Goal: Task Accomplishment & Management: Use online tool/utility

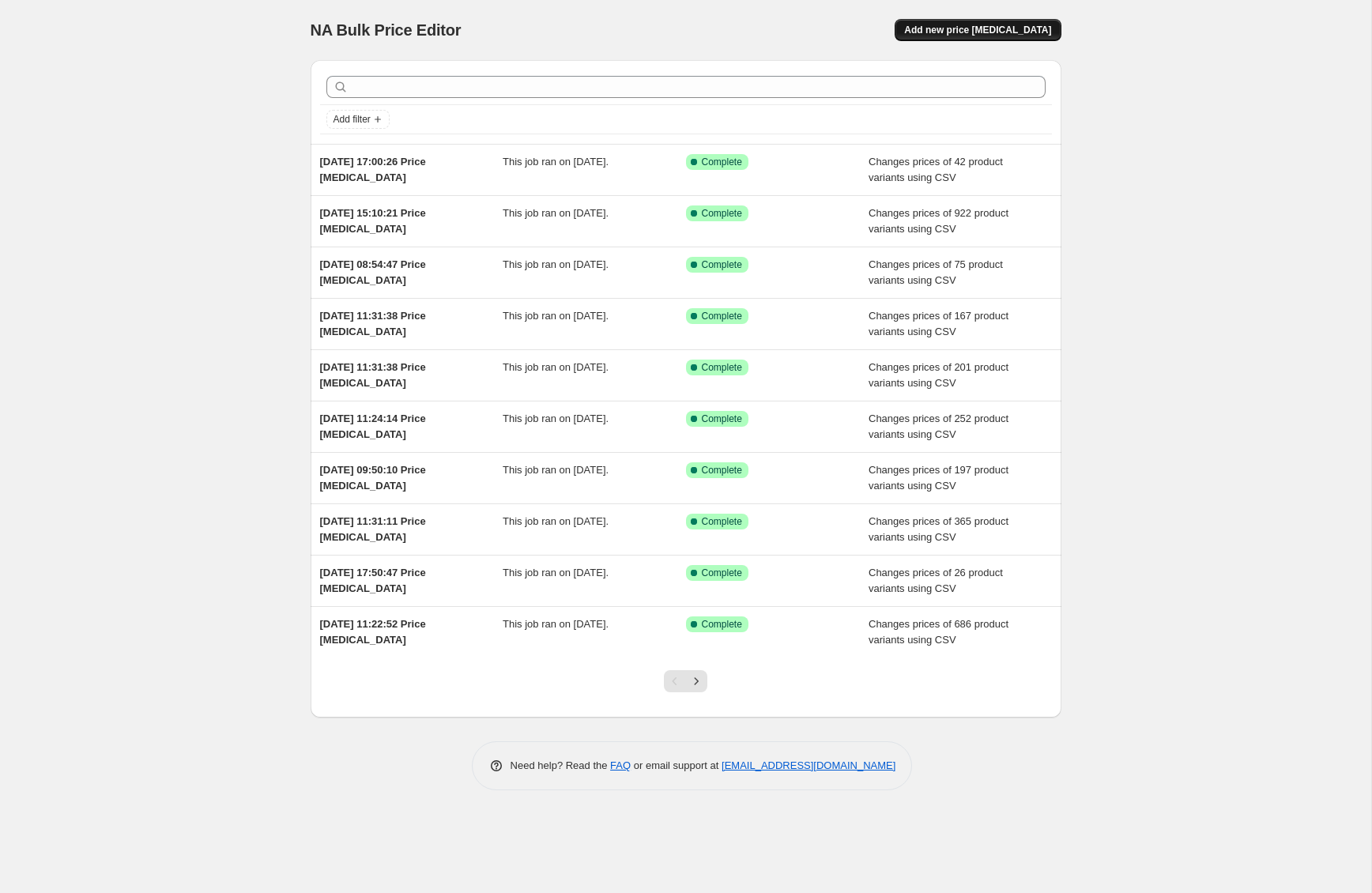
click at [989, 31] on span "Add new price [MEDICAL_DATA]" at bounding box center [977, 29] width 147 height 12
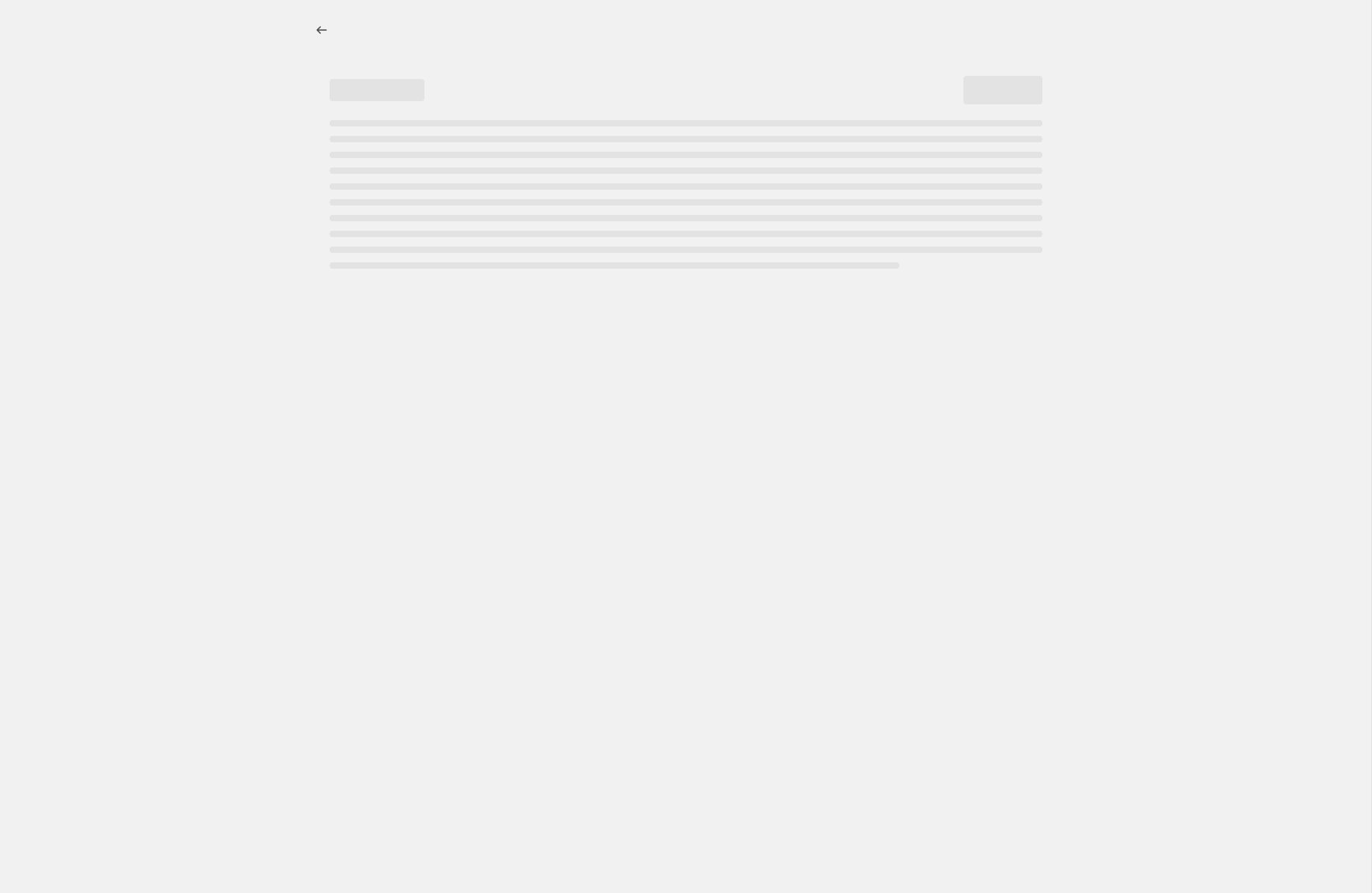
select select "percentage"
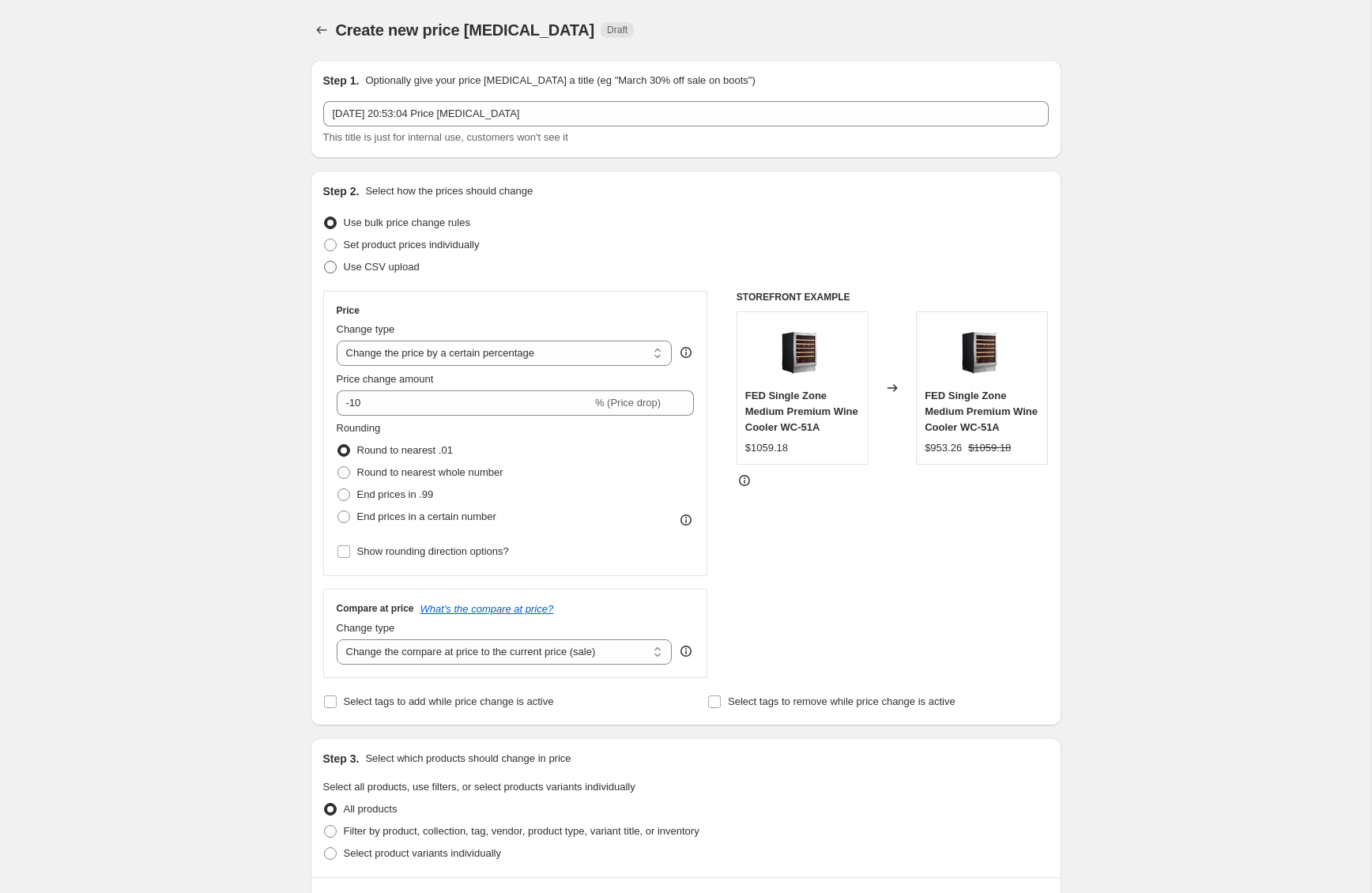
click at [330, 274] on span at bounding box center [330, 267] width 14 height 14
click at [325, 261] on input "Use CSV upload" at bounding box center [324, 260] width 1 height 1
radio input "true"
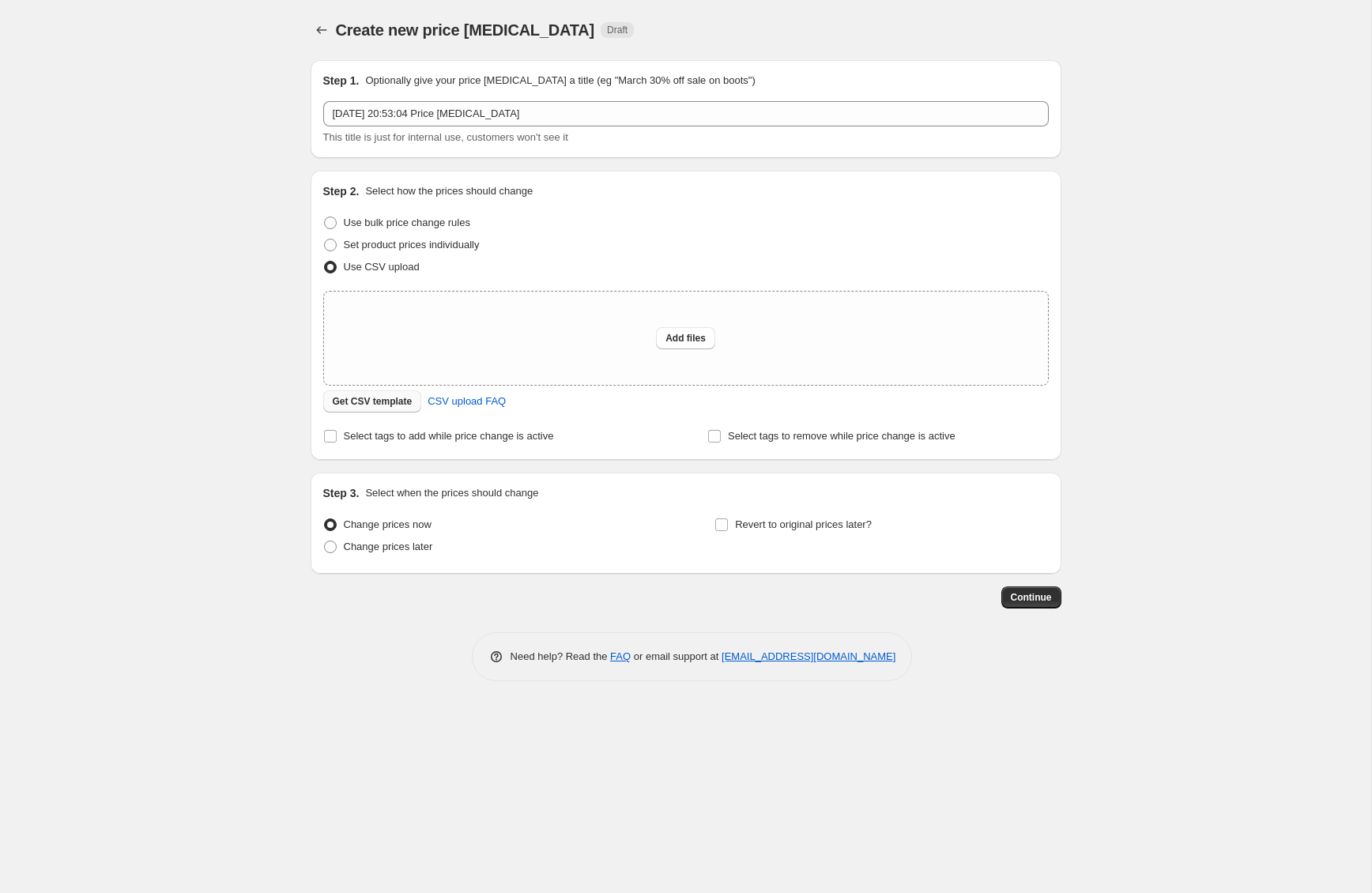
click at [381, 408] on span "Get CSV template" at bounding box center [372, 401] width 80 height 12
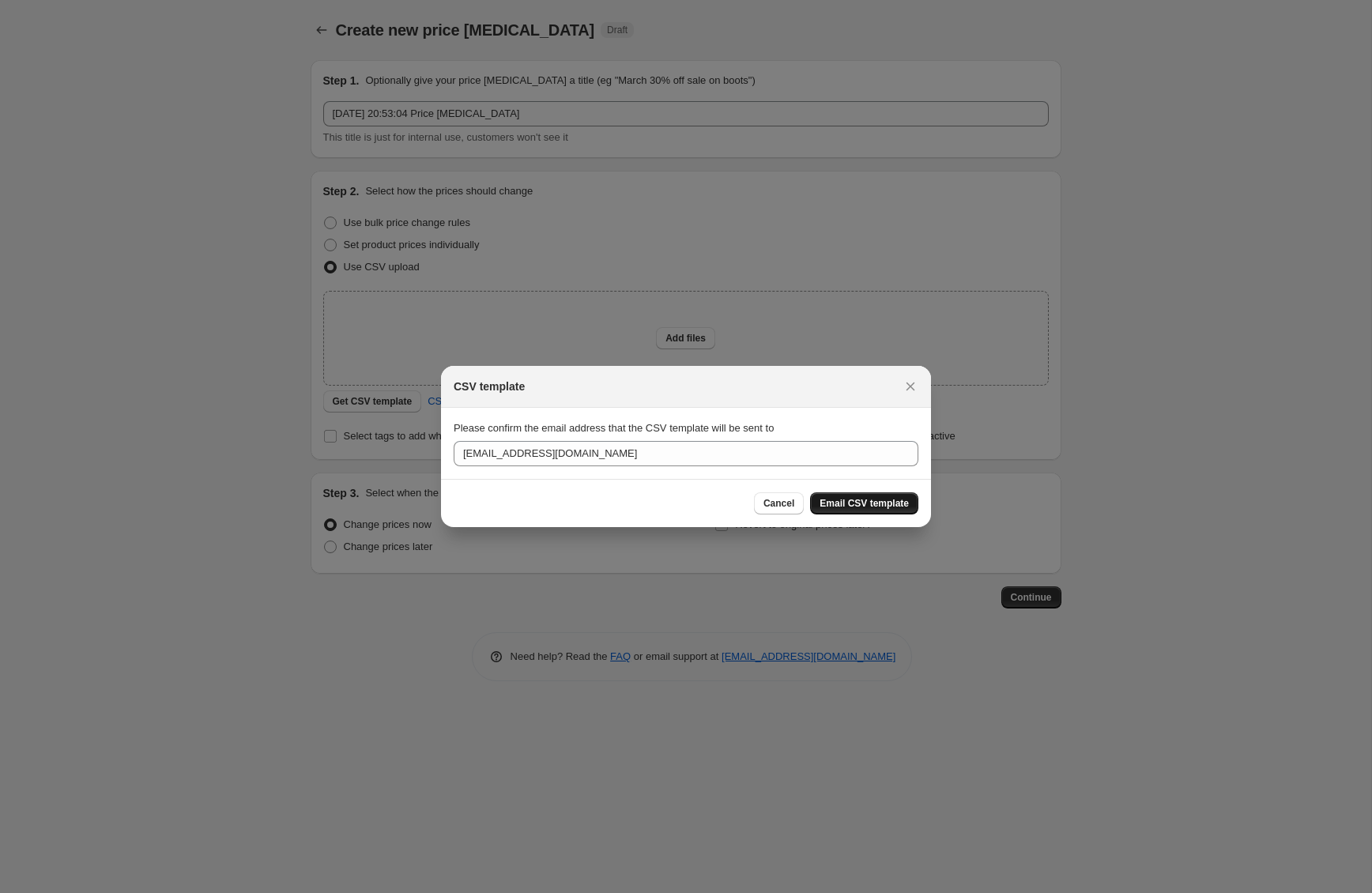
click at [857, 501] on span "Email CSV template" at bounding box center [864, 503] width 89 height 12
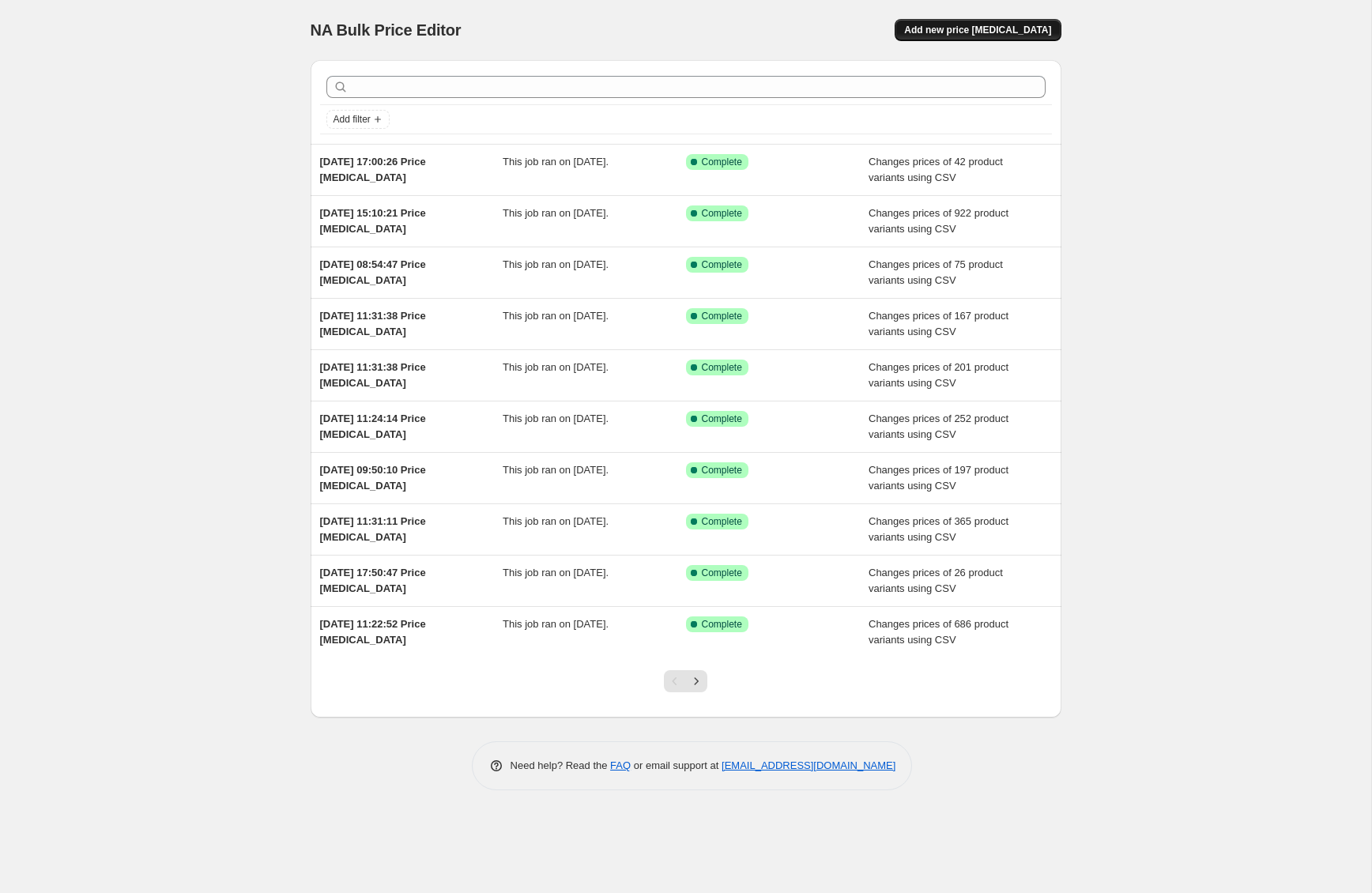
click at [1011, 36] on span "Add new price [MEDICAL_DATA]" at bounding box center [977, 29] width 147 height 12
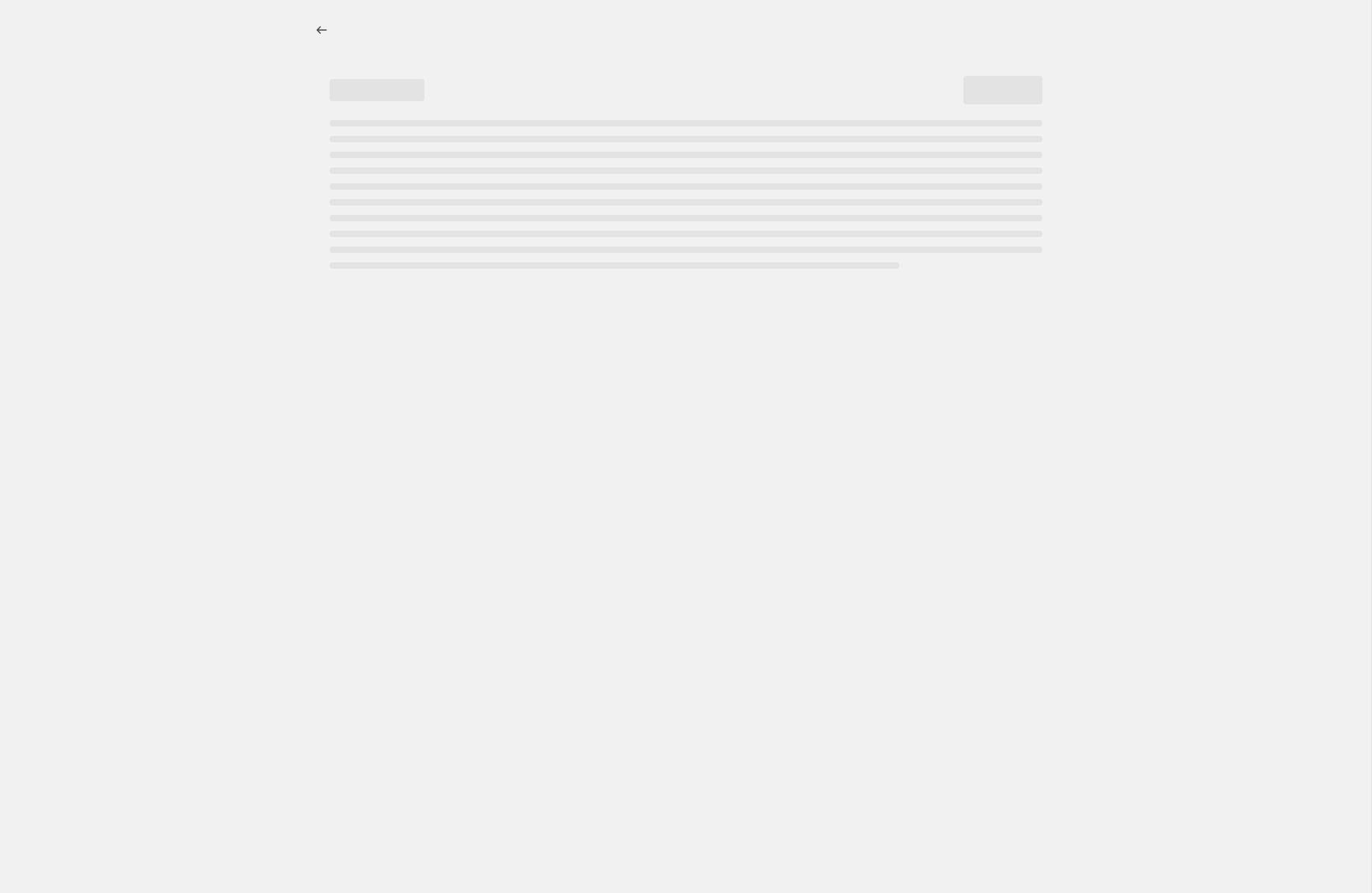
select select "percentage"
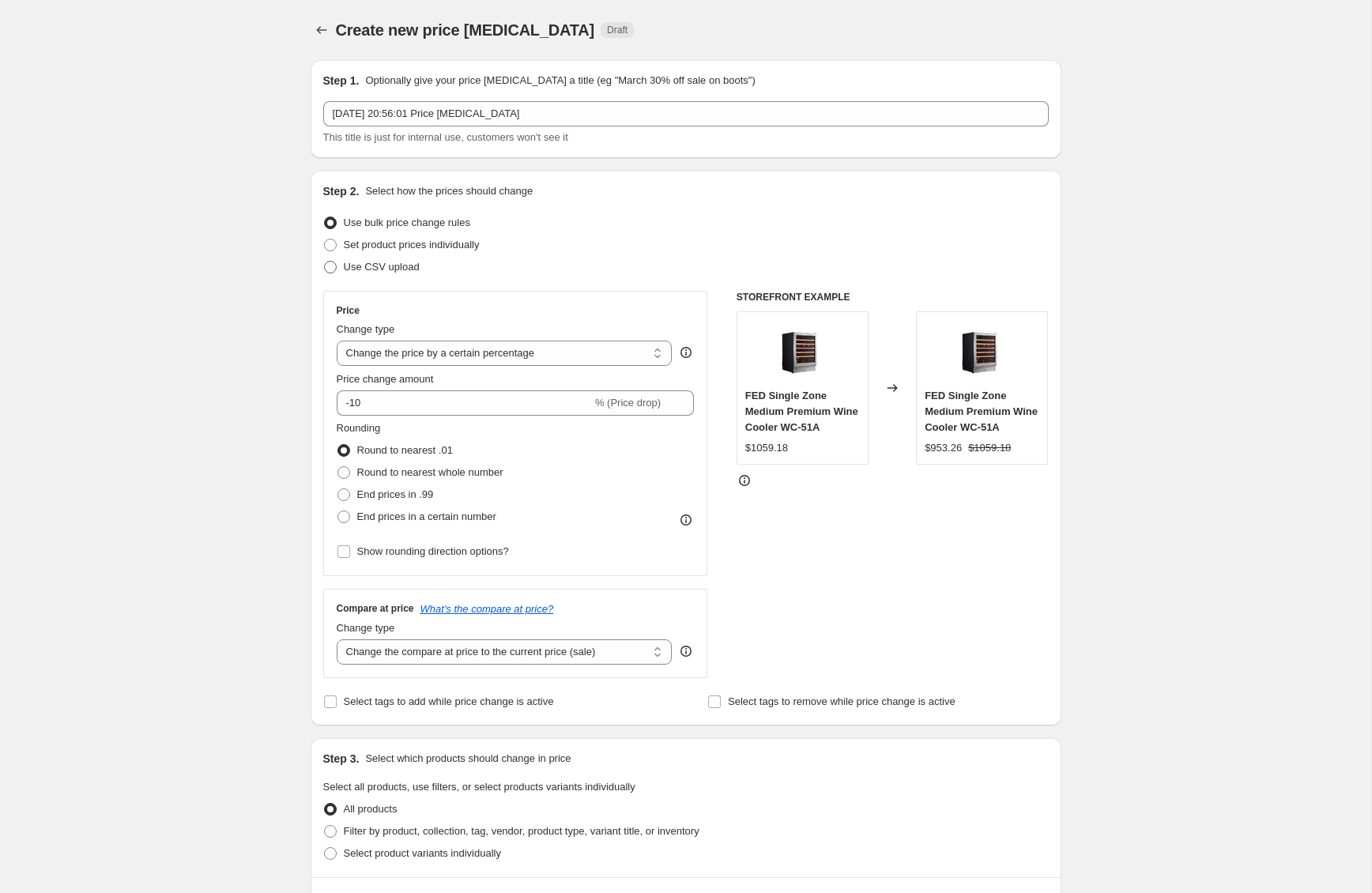
click at [334, 269] on span at bounding box center [330, 266] width 12 height 12
click at [325, 261] on input "Use CSV upload" at bounding box center [324, 260] width 1 height 1
radio input "true"
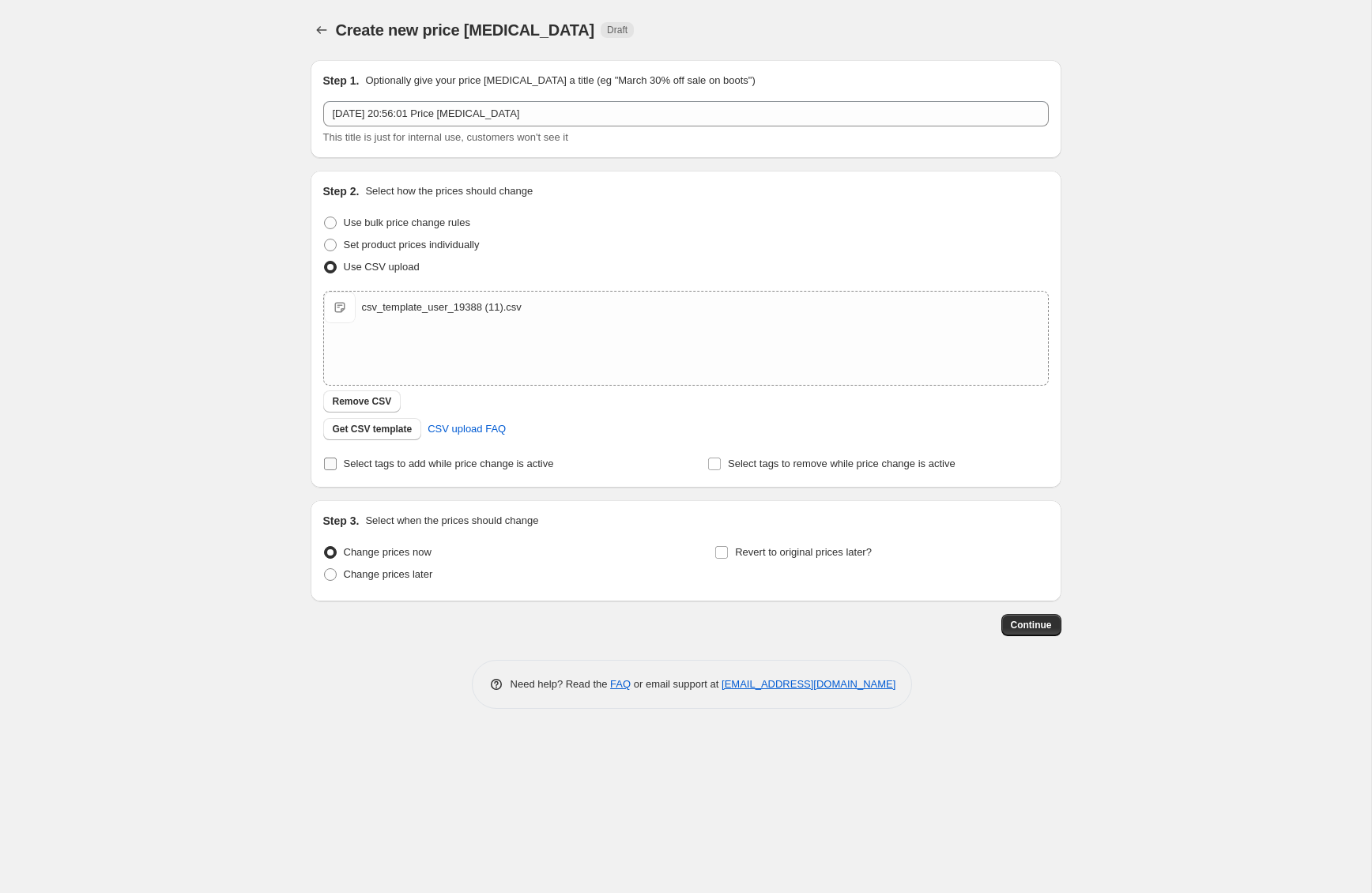
click at [326, 468] on input "Select tags to add while price change is active" at bounding box center [330, 463] width 12 height 12
checkbox input "true"
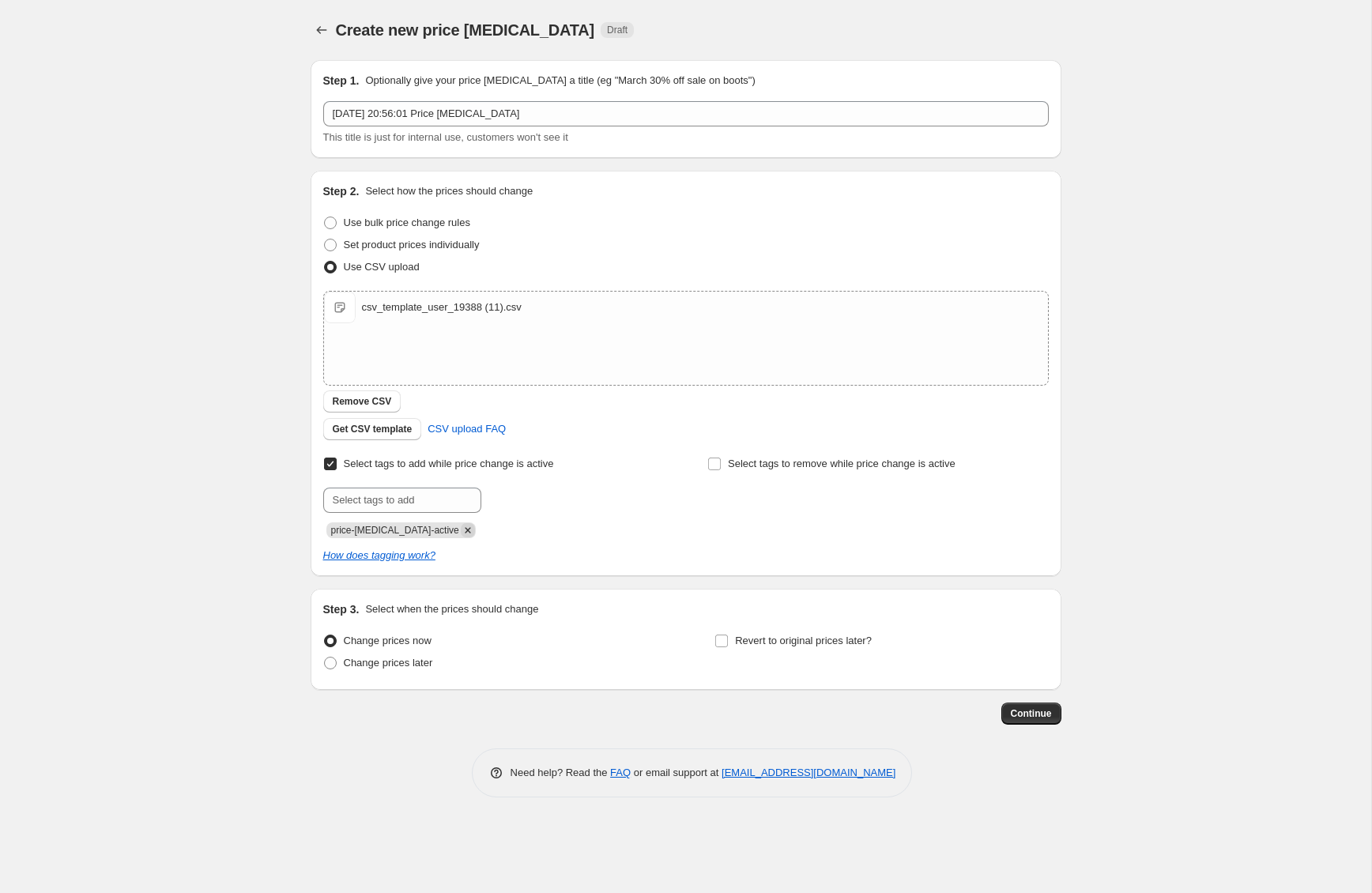
click at [461, 530] on icon "Remove price-change-job-active" at bounding box center [468, 530] width 14 height 14
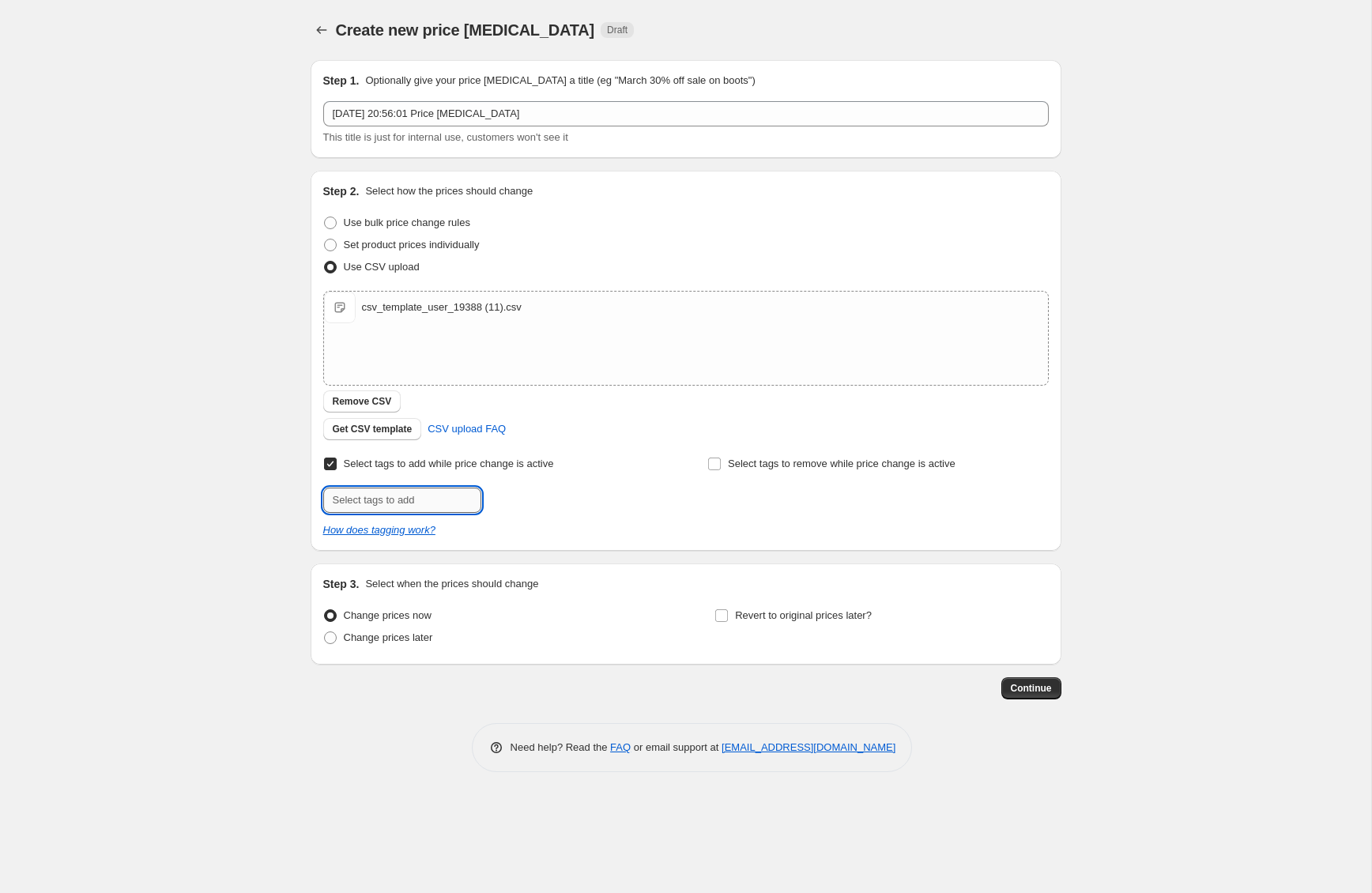
click at [407, 502] on input "text" at bounding box center [401, 500] width 158 height 26
type input "FED_VIC_Clearnace"
click at [519, 536] on div "How does tagging work?" at bounding box center [686, 530] width 725 height 16
click at [546, 509] on button "Add FED_VIC_Clea..." at bounding box center [542, 498] width 113 height 22
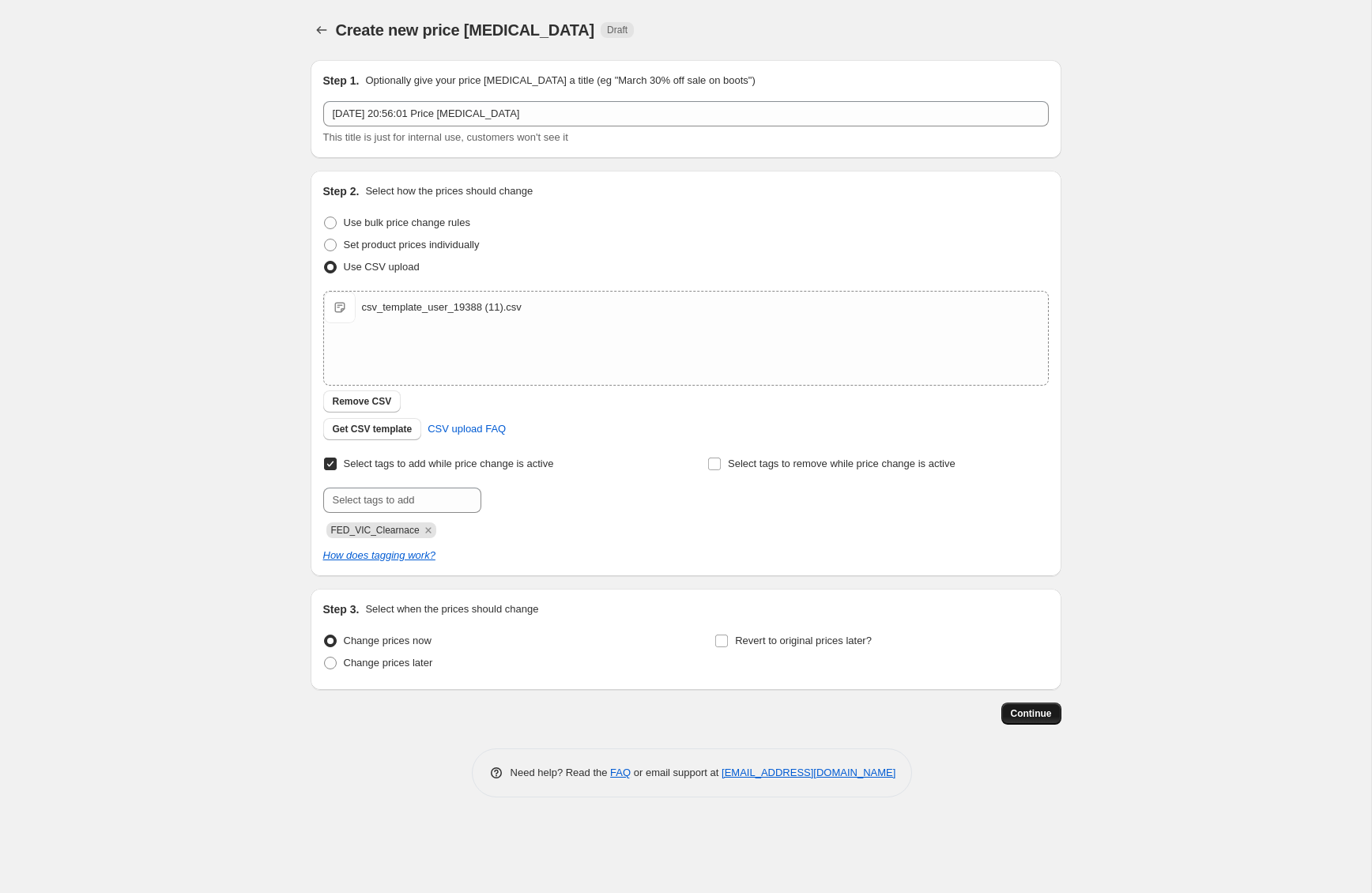
click at [1041, 718] on span "Continue" at bounding box center [1031, 713] width 41 height 12
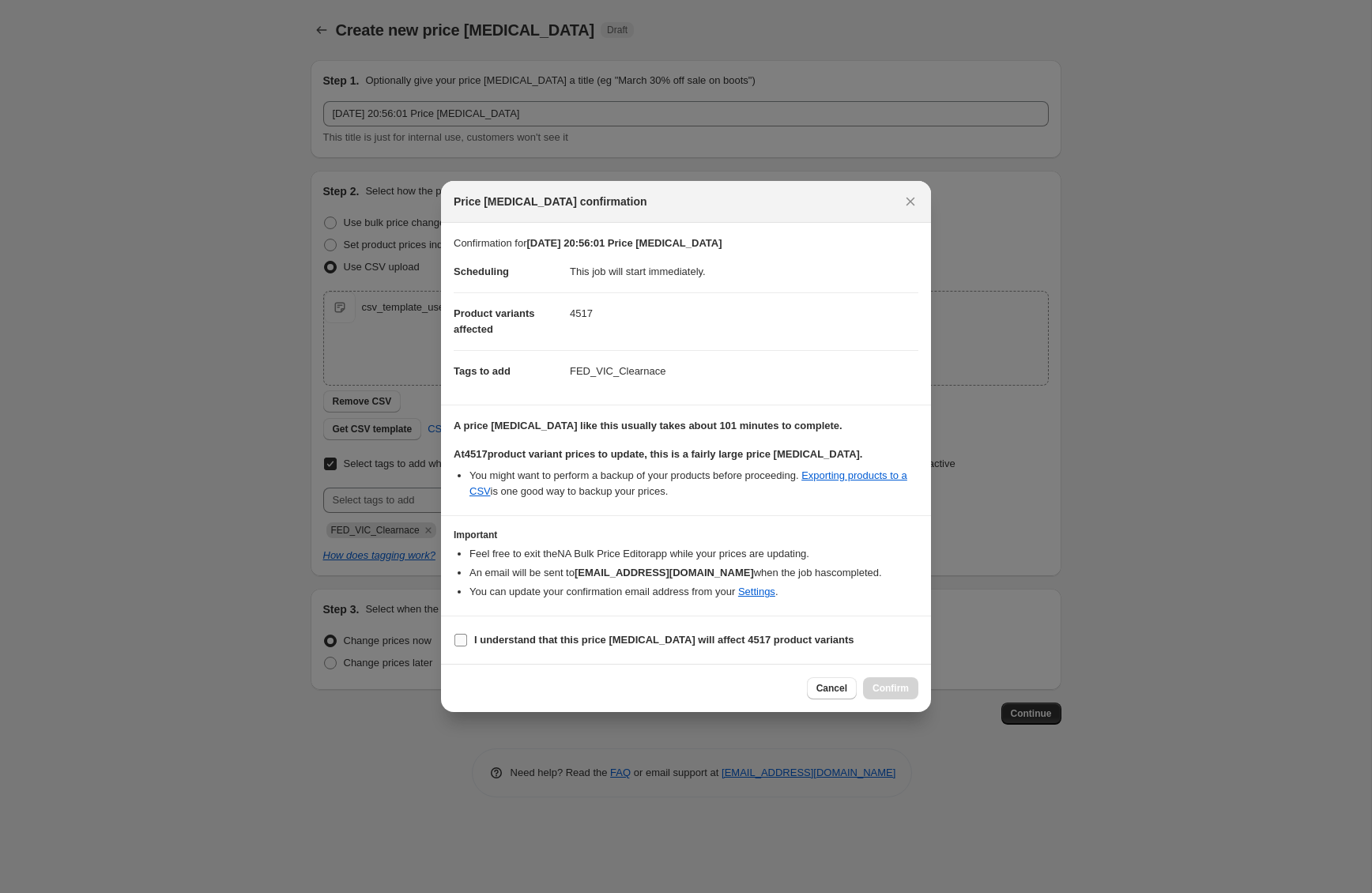
click at [466, 643] on input "I understand that this price change job will affect 4517 product variants" at bounding box center [460, 639] width 12 height 12
checkbox input "true"
click at [887, 682] on span "Confirm" at bounding box center [891, 688] width 36 height 12
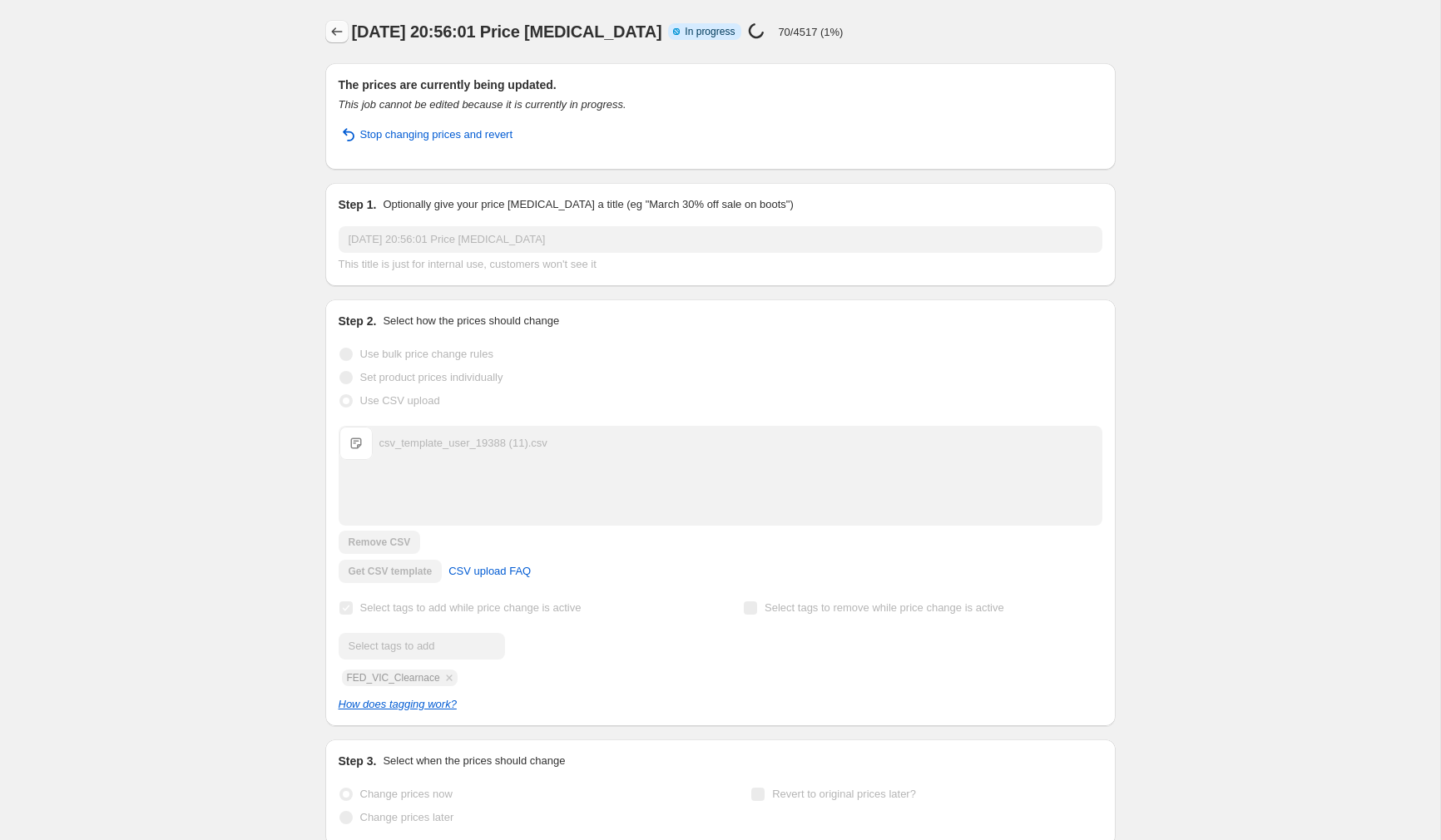
click at [331, 31] on icon "Price change jobs" at bounding box center [337, 31] width 17 height 17
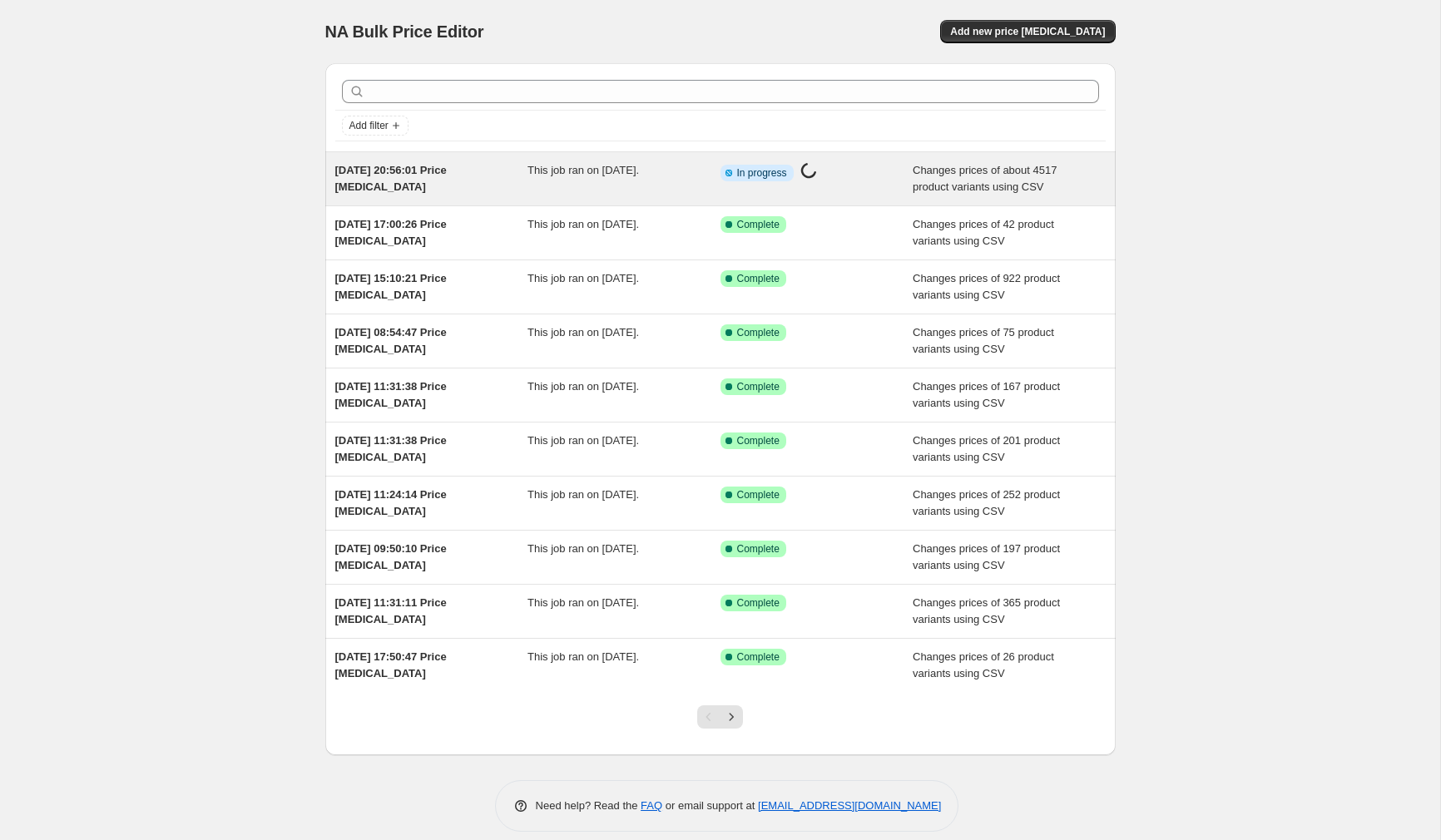
click at [560, 176] on span "This job ran on 8 October 2025." at bounding box center [583, 169] width 112 height 13
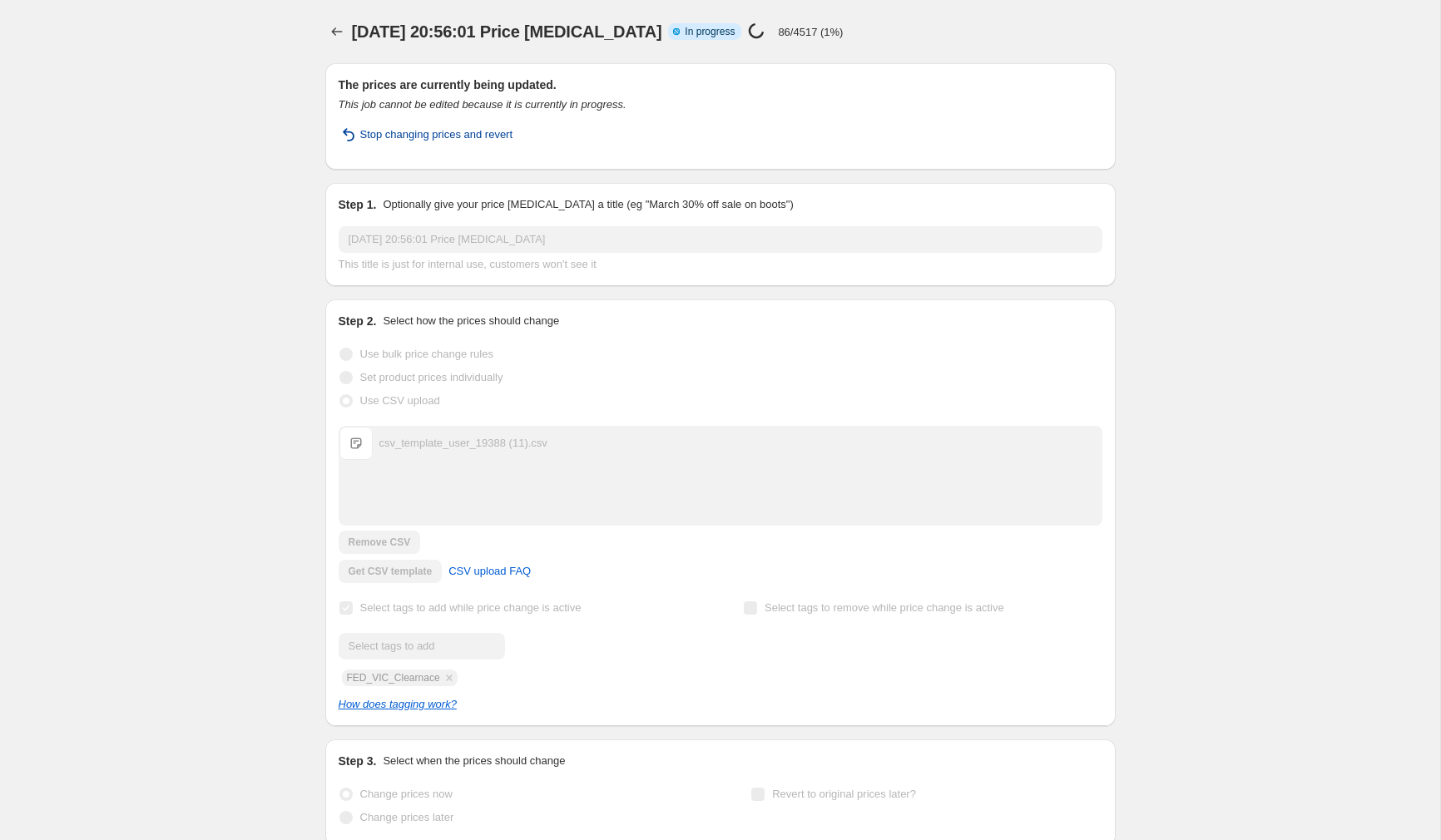
click at [473, 140] on span "Stop changing prices and revert" at bounding box center [436, 135] width 153 height 17
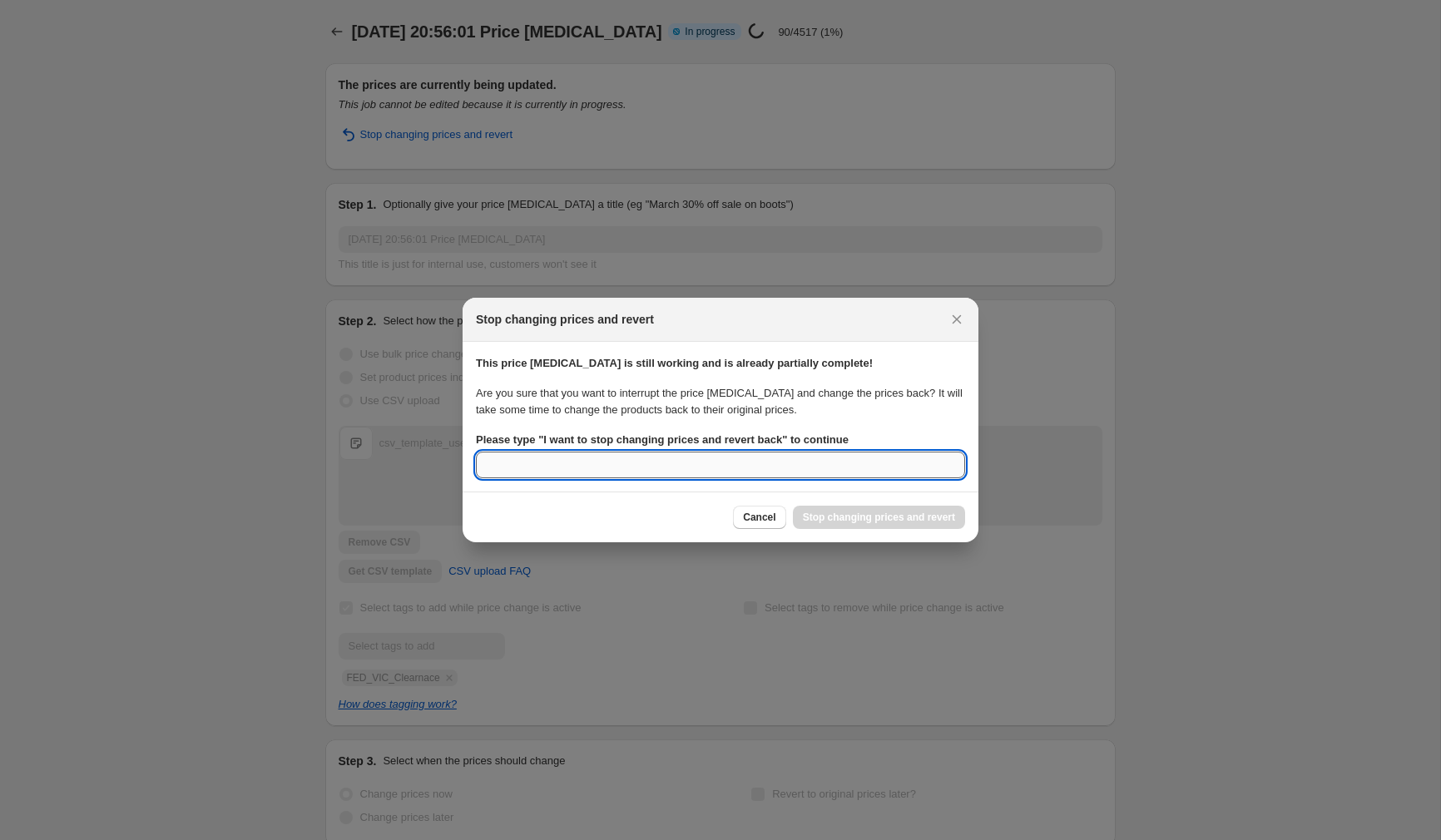
click at [627, 470] on input "Please type " I want to stop changing prices and revert back " to continue" at bounding box center [720, 464] width 489 height 27
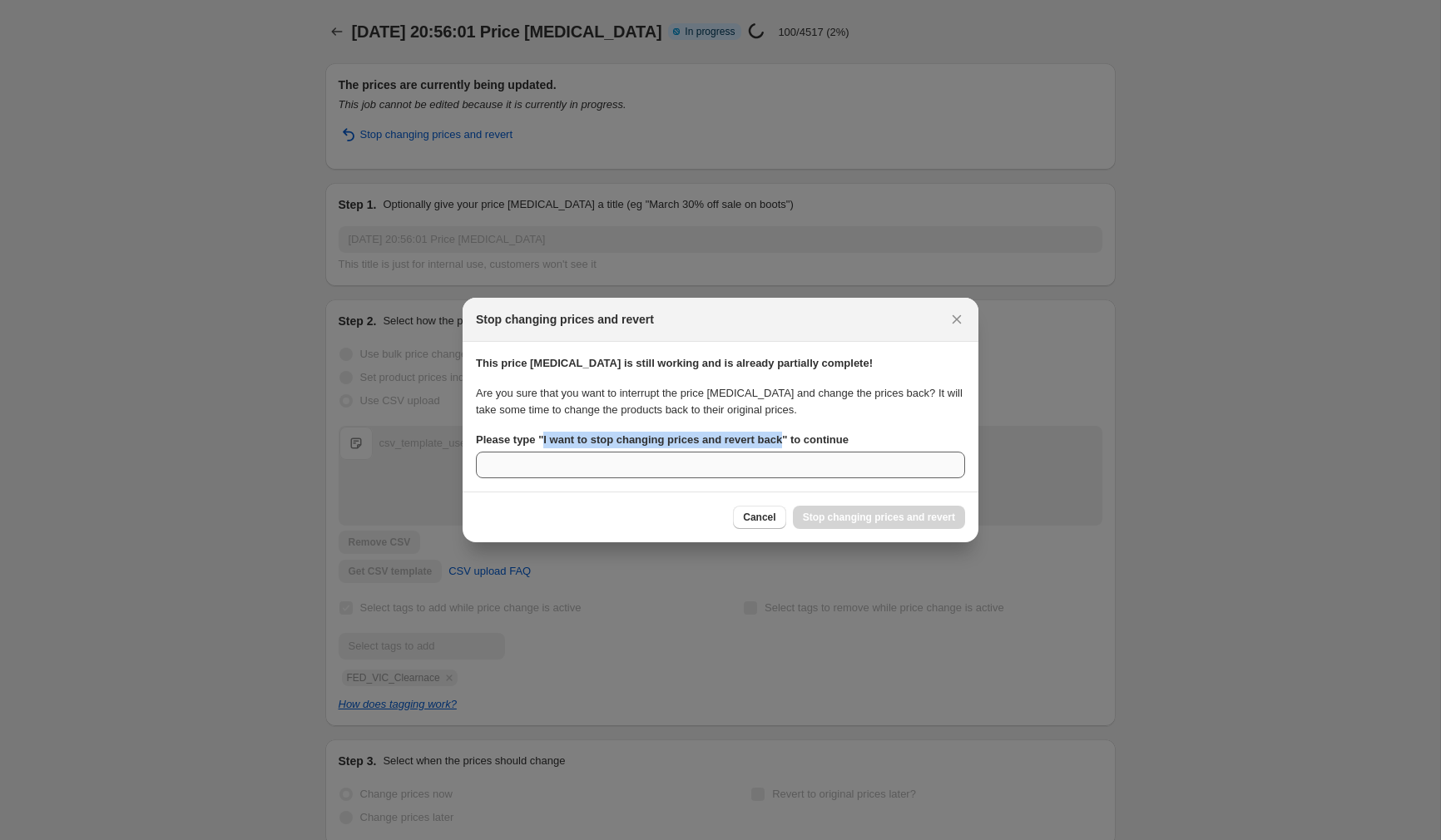
drag, startPoint x: 543, startPoint y: 439, endPoint x: 734, endPoint y: 460, distance: 192.2
click at [787, 445] on b "Please type " I want to stop changing prices and revert back " to continue" at bounding box center [662, 439] width 373 height 13
copy b "I want to stop changing prices and revert back"
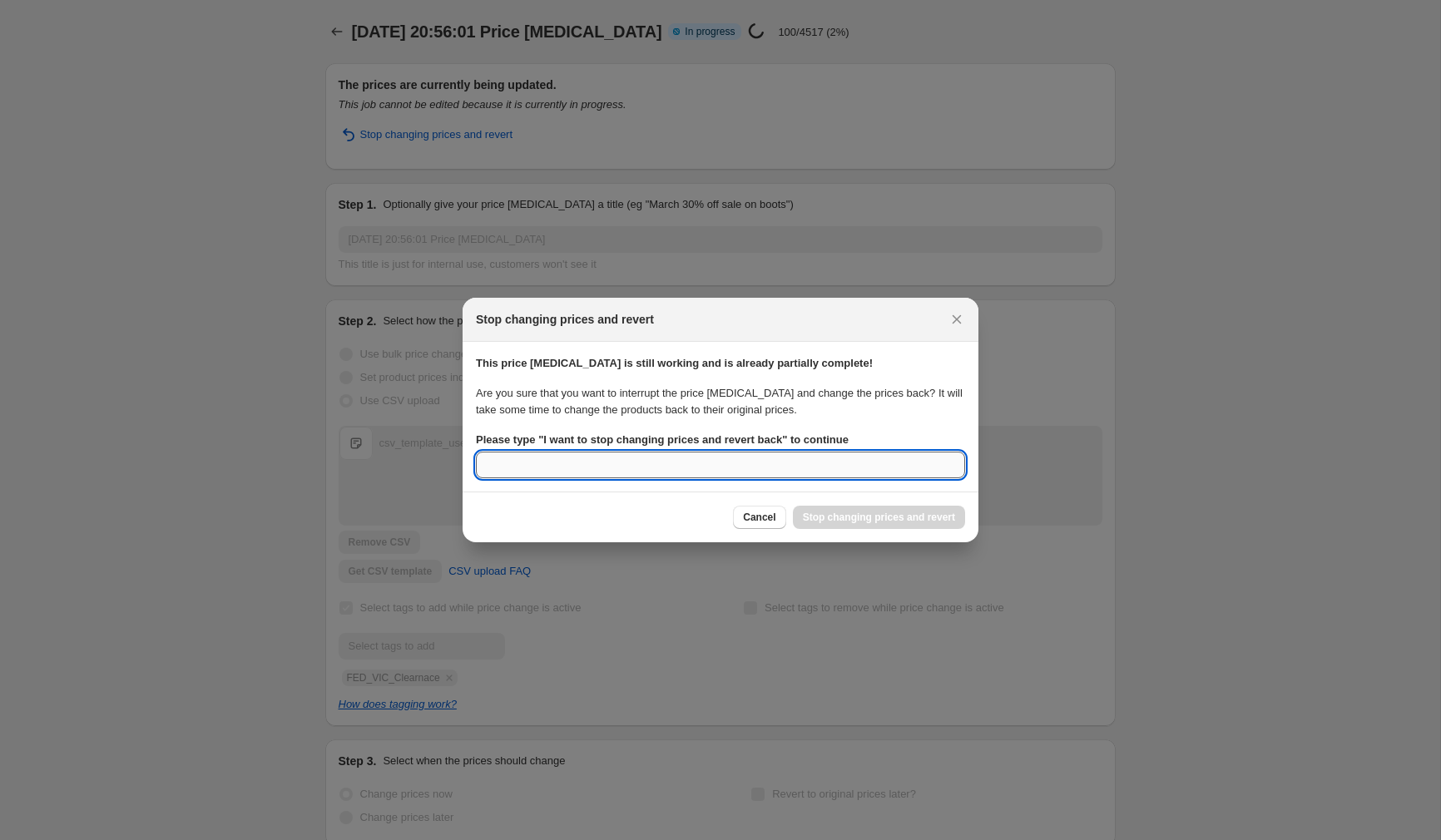
click at [705, 468] on input "Please type " I want to stop changing prices and revert back " to continue" at bounding box center [720, 464] width 489 height 27
paste input "I want to stop changing prices and revert back"
type input "I want to stop changing prices and revert back"
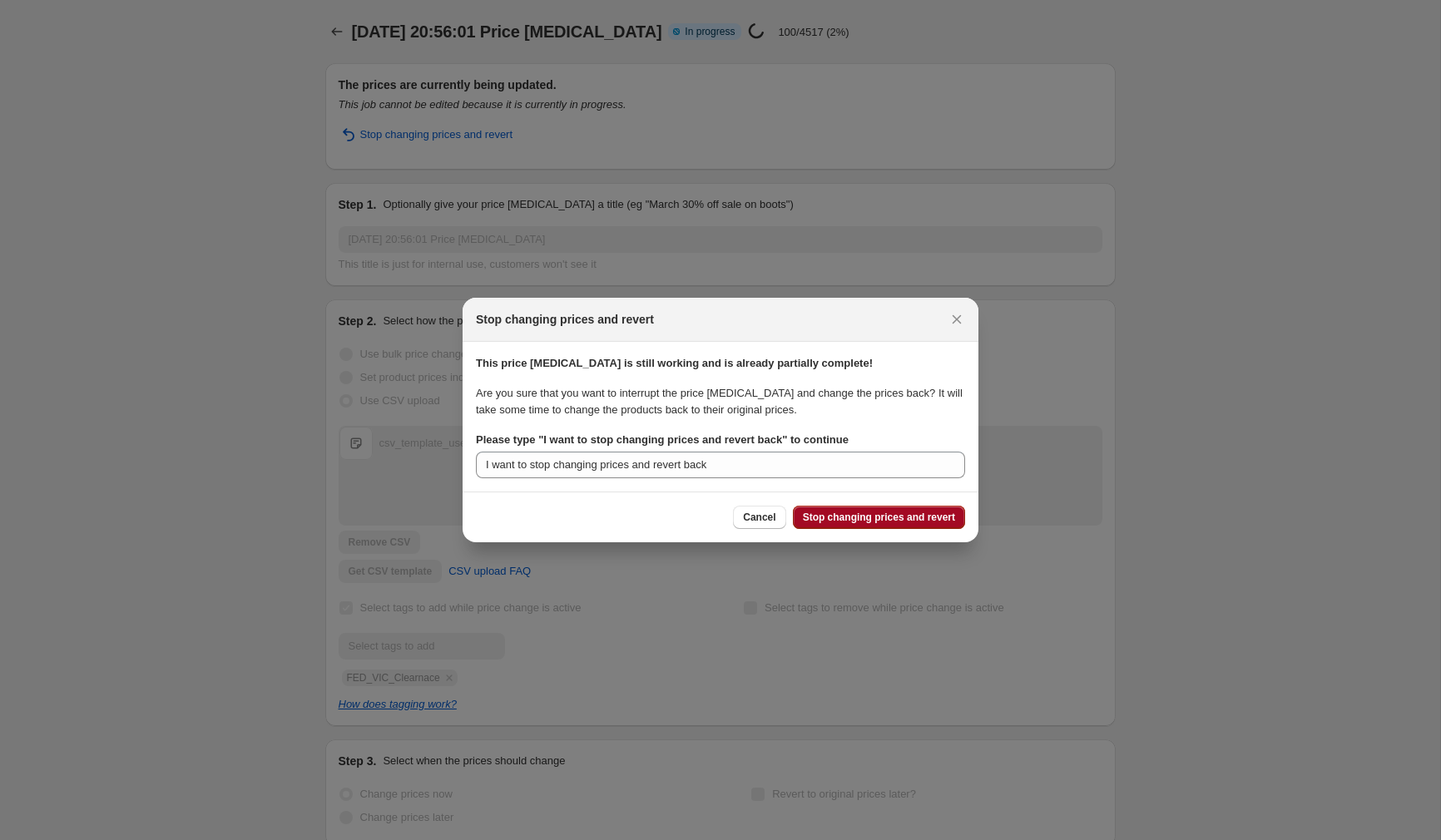
click at [883, 520] on span "Stop changing prices and revert" at bounding box center [878, 517] width 152 height 13
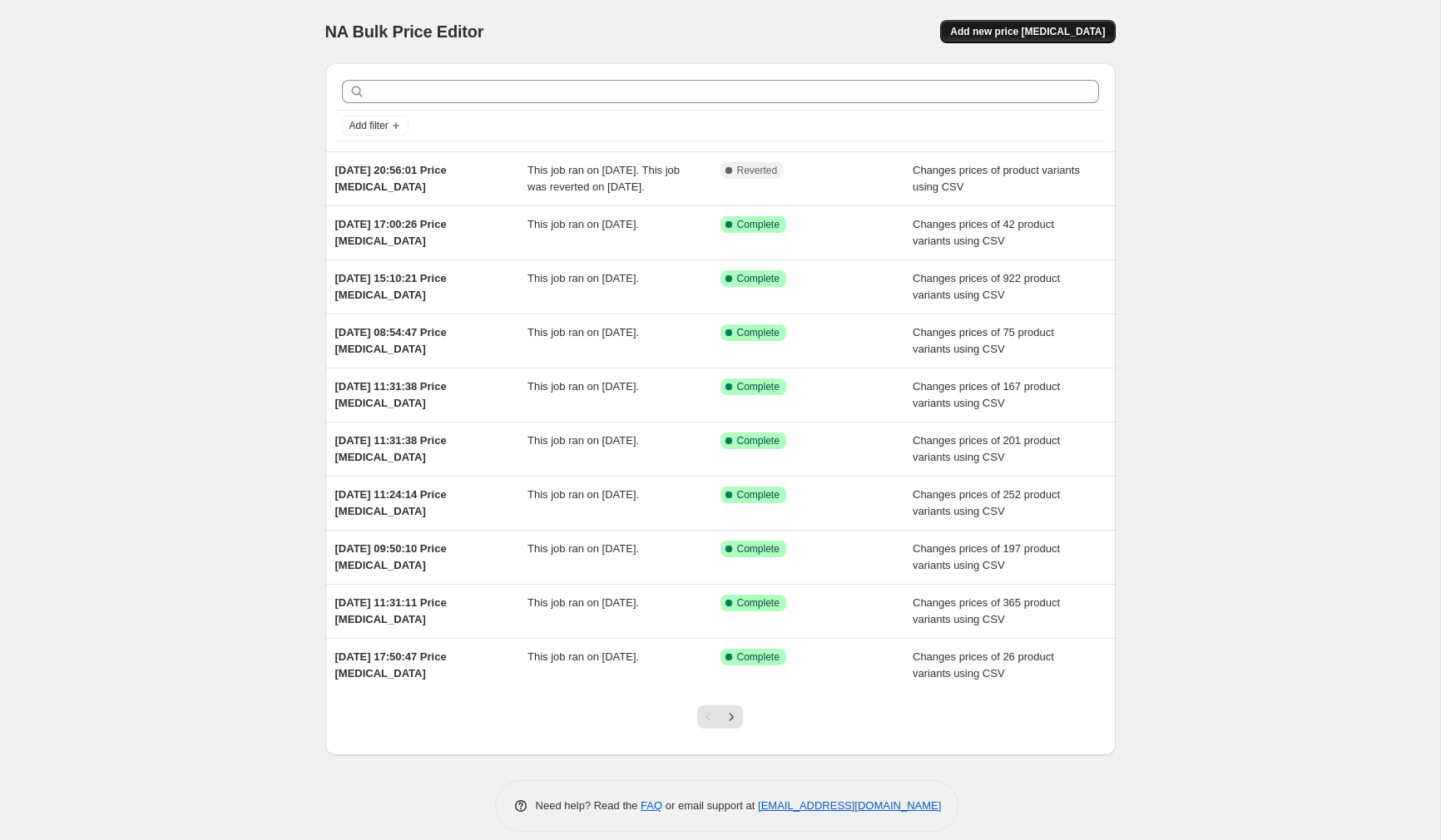
click at [1026, 36] on span "Add new price [MEDICAL_DATA]" at bounding box center [1026, 31] width 154 height 13
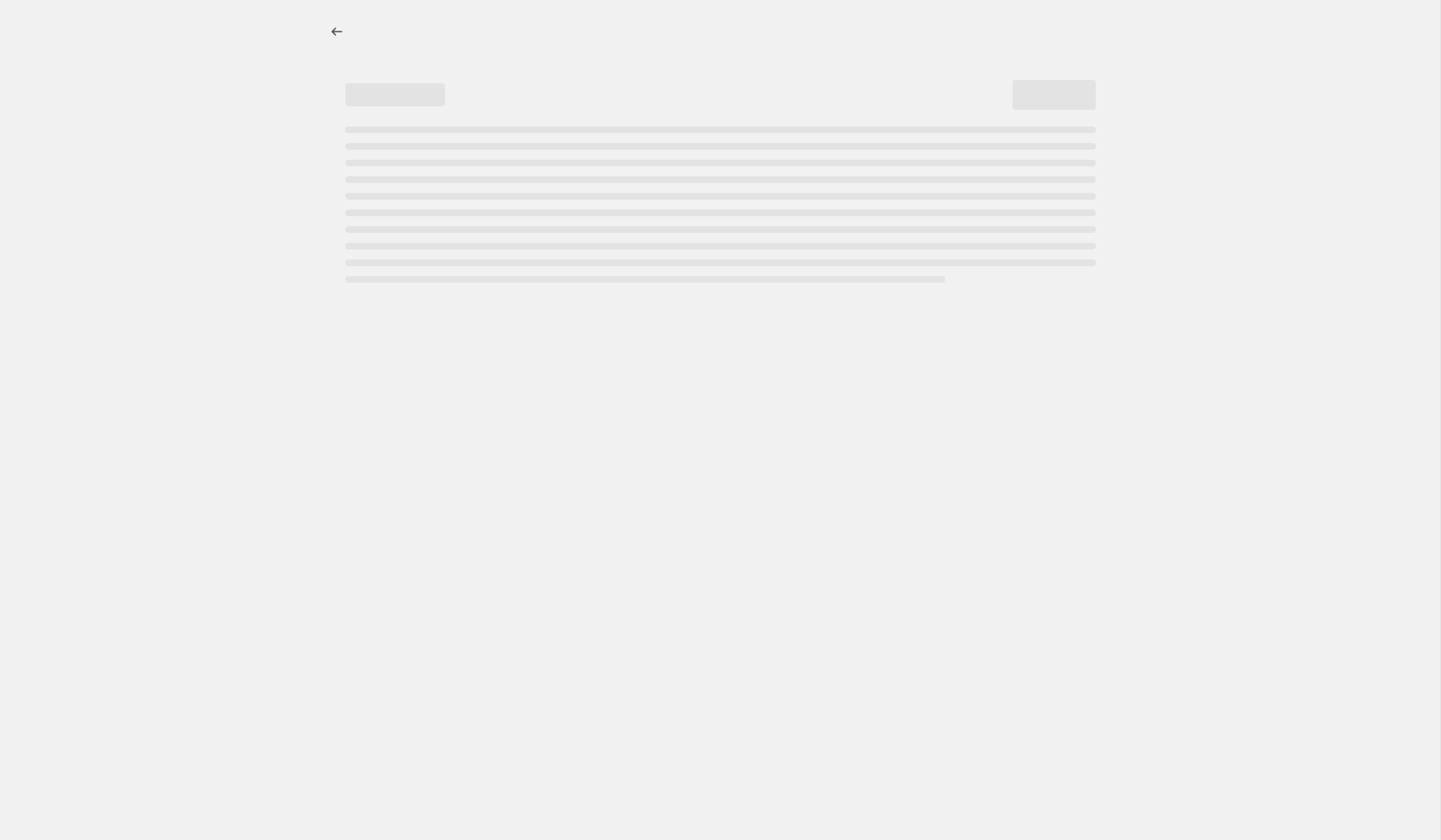
select select "percentage"
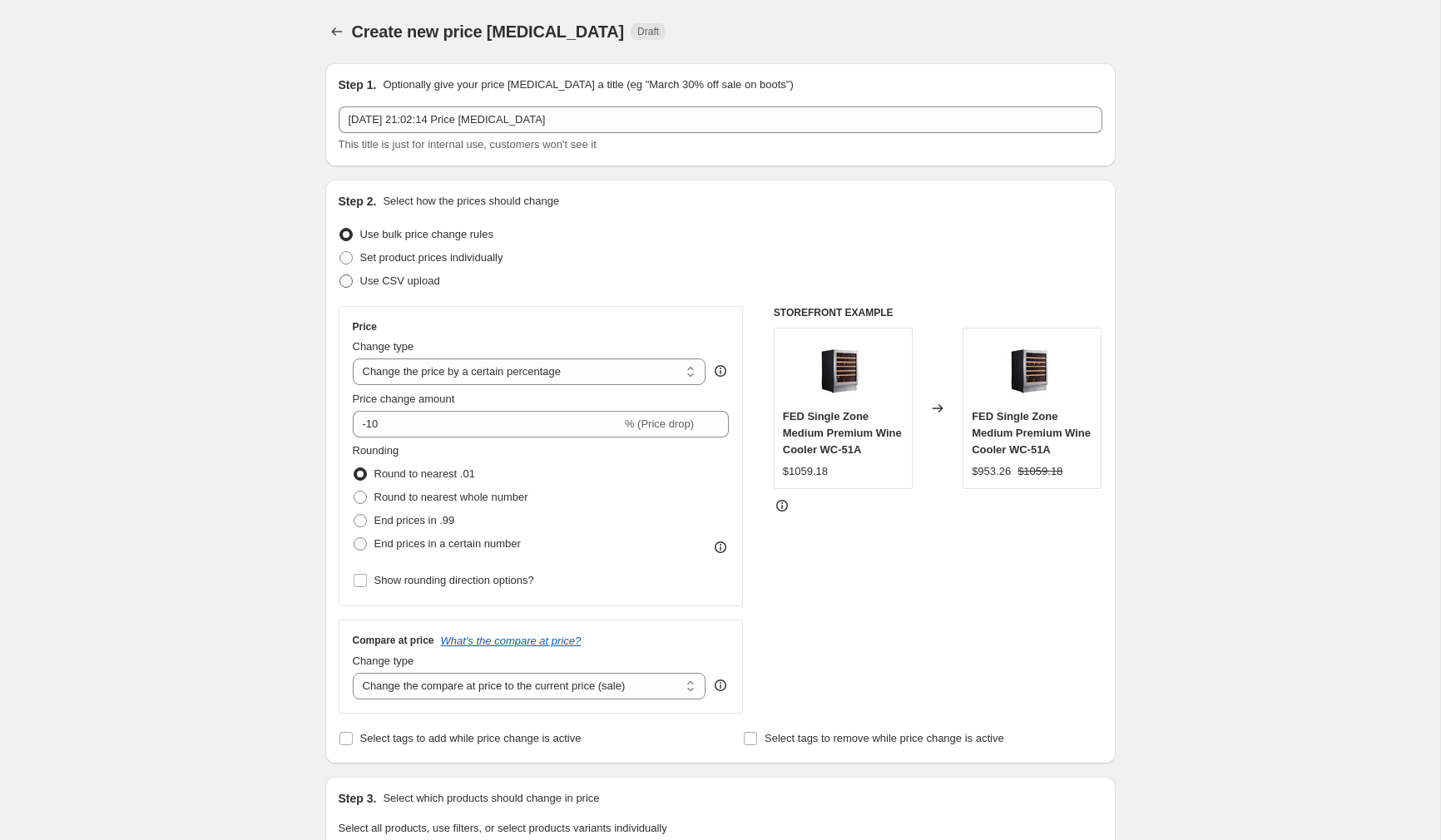
click at [345, 282] on span at bounding box center [346, 280] width 13 height 13
click at [340, 275] on input "Use CSV upload" at bounding box center [340, 274] width 1 height 1
radio input "true"
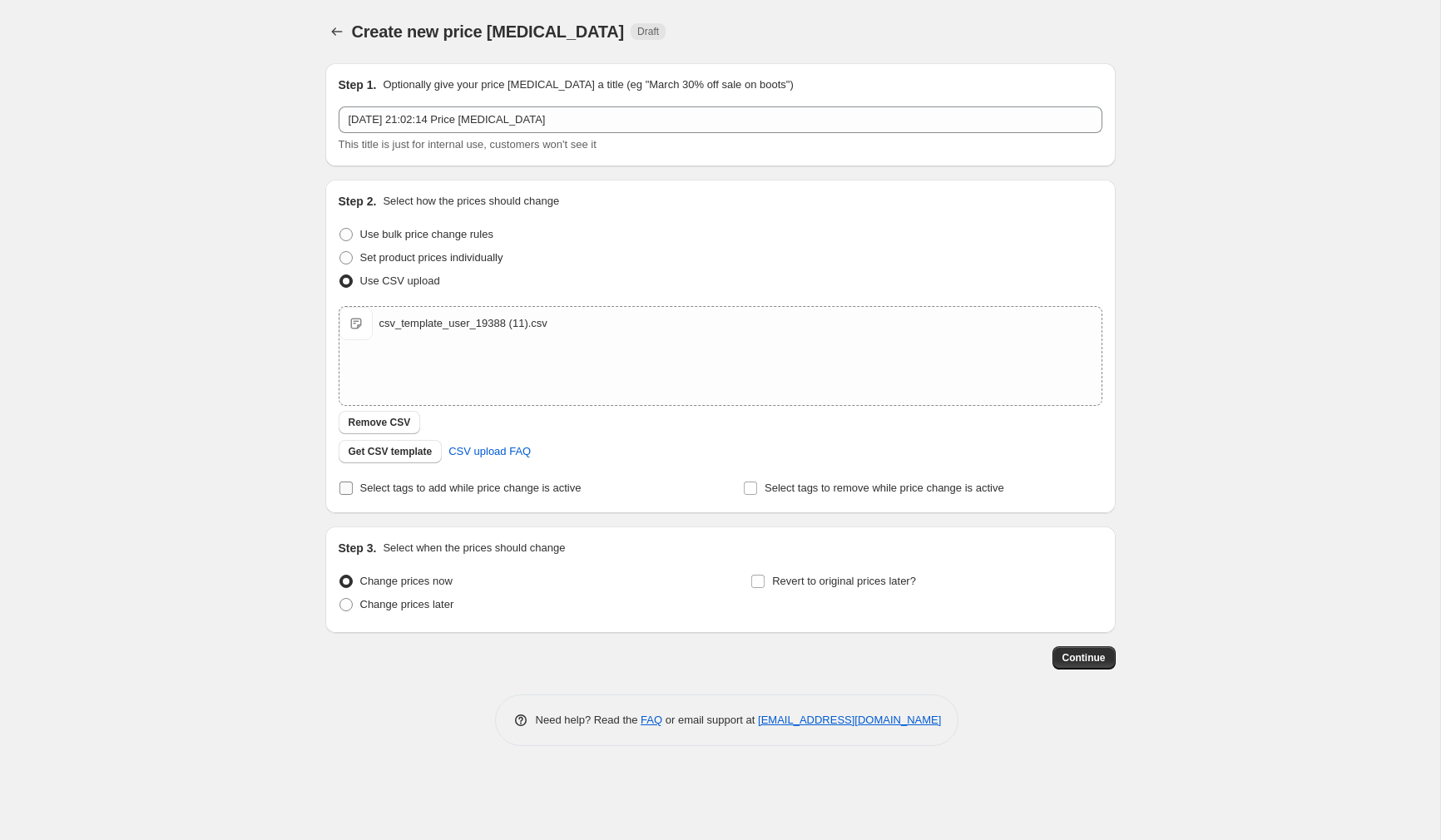
click at [340, 489] on input "Select tags to add while price change is active" at bounding box center [346, 487] width 13 height 13
checkbox input "true"
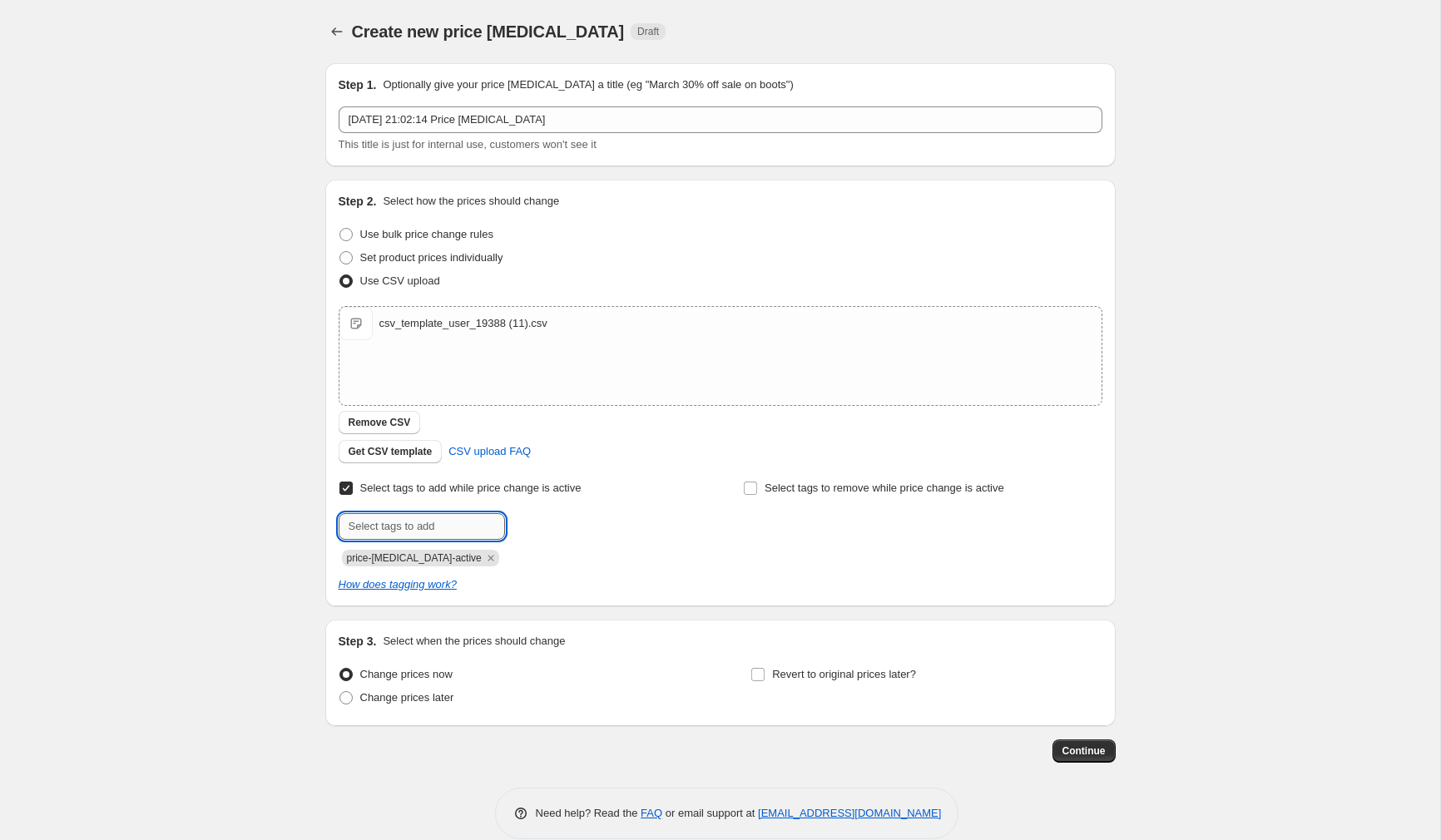
click at [368, 535] on input "text" at bounding box center [422, 526] width 166 height 27
drag, startPoint x: 471, startPoint y: 560, endPoint x: 431, endPoint y: 520, distance: 56.6
click at [483, 560] on icon "Remove price-change-job-active" at bounding box center [490, 558] width 15 height 15
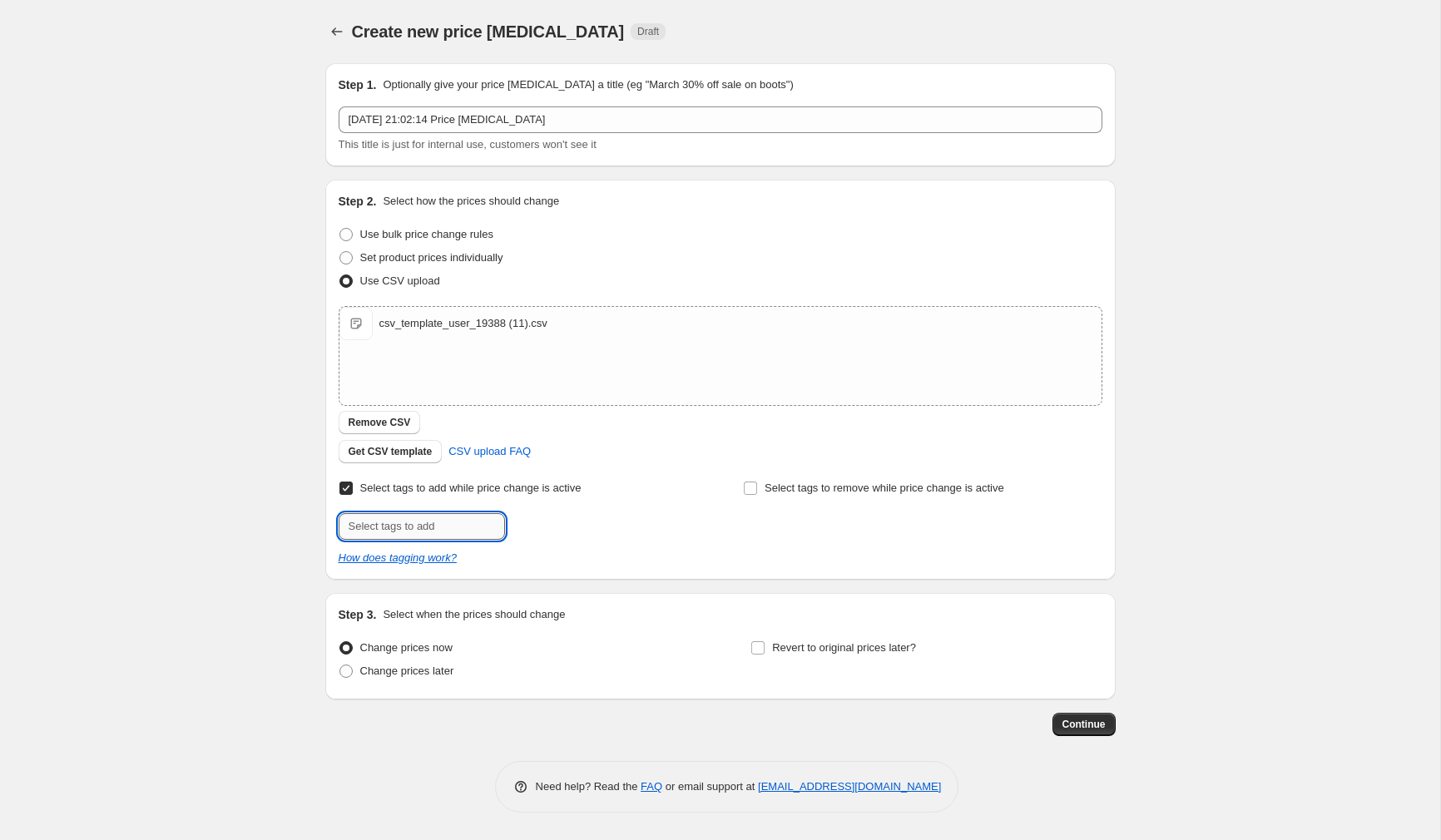
click at [431, 520] on input "text" at bounding box center [422, 526] width 166 height 27
drag, startPoint x: 172, startPoint y: 508, endPoint x: 193, endPoint y: 505, distance: 21.2
click at [178, 507] on div "Create new price change job. This page is ready Create new price change job Dra…" at bounding box center [720, 420] width 1440 height 840
click at [385, 526] on input "FED" at bounding box center [422, 526] width 166 height 27
type input "FED_VIC_Clearance"
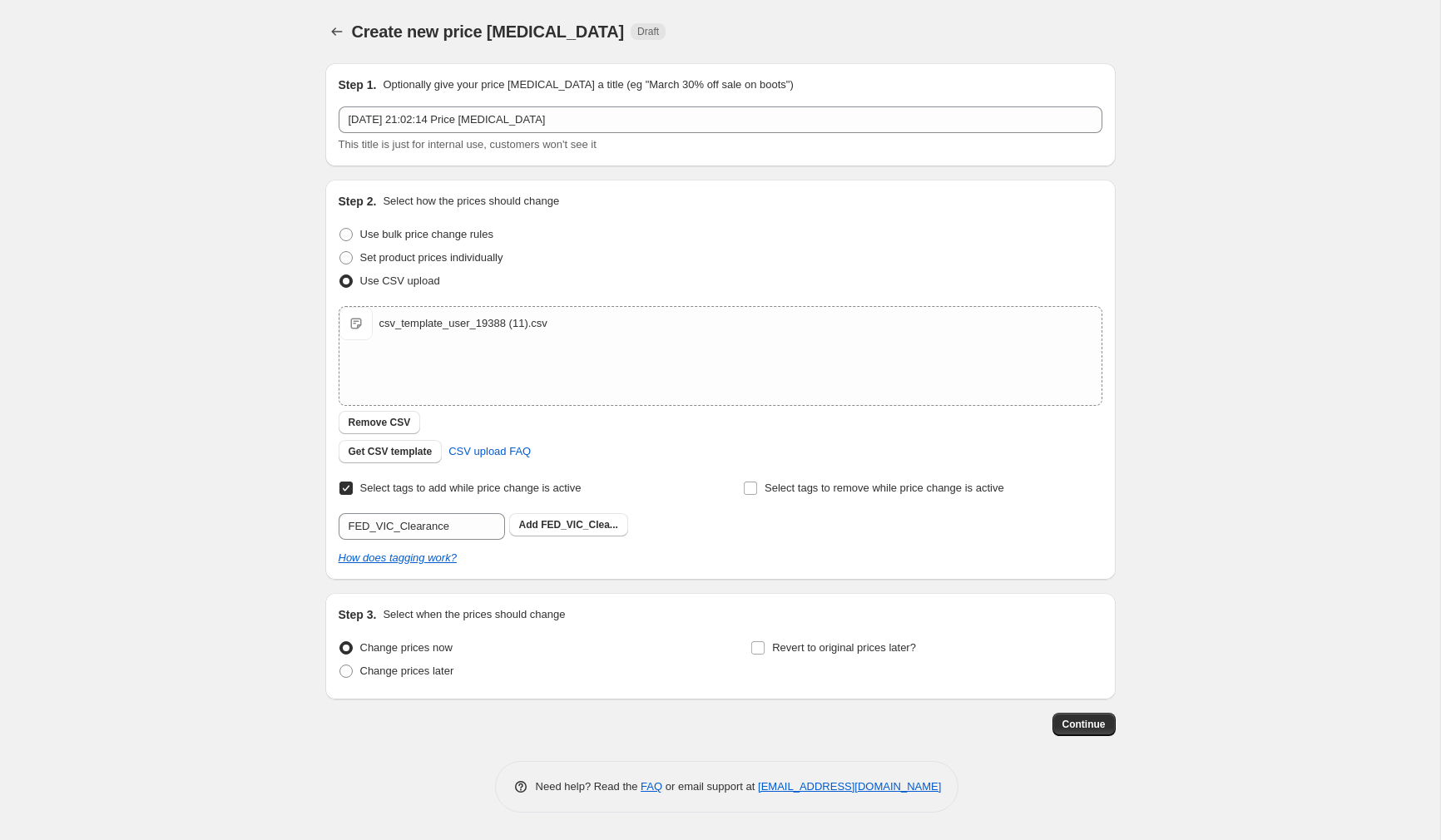
click at [599, 556] on div "How does tagging work?" at bounding box center [720, 558] width 763 height 17
click at [571, 530] on span "FED_VIC_Clea..." at bounding box center [580, 525] width 78 height 12
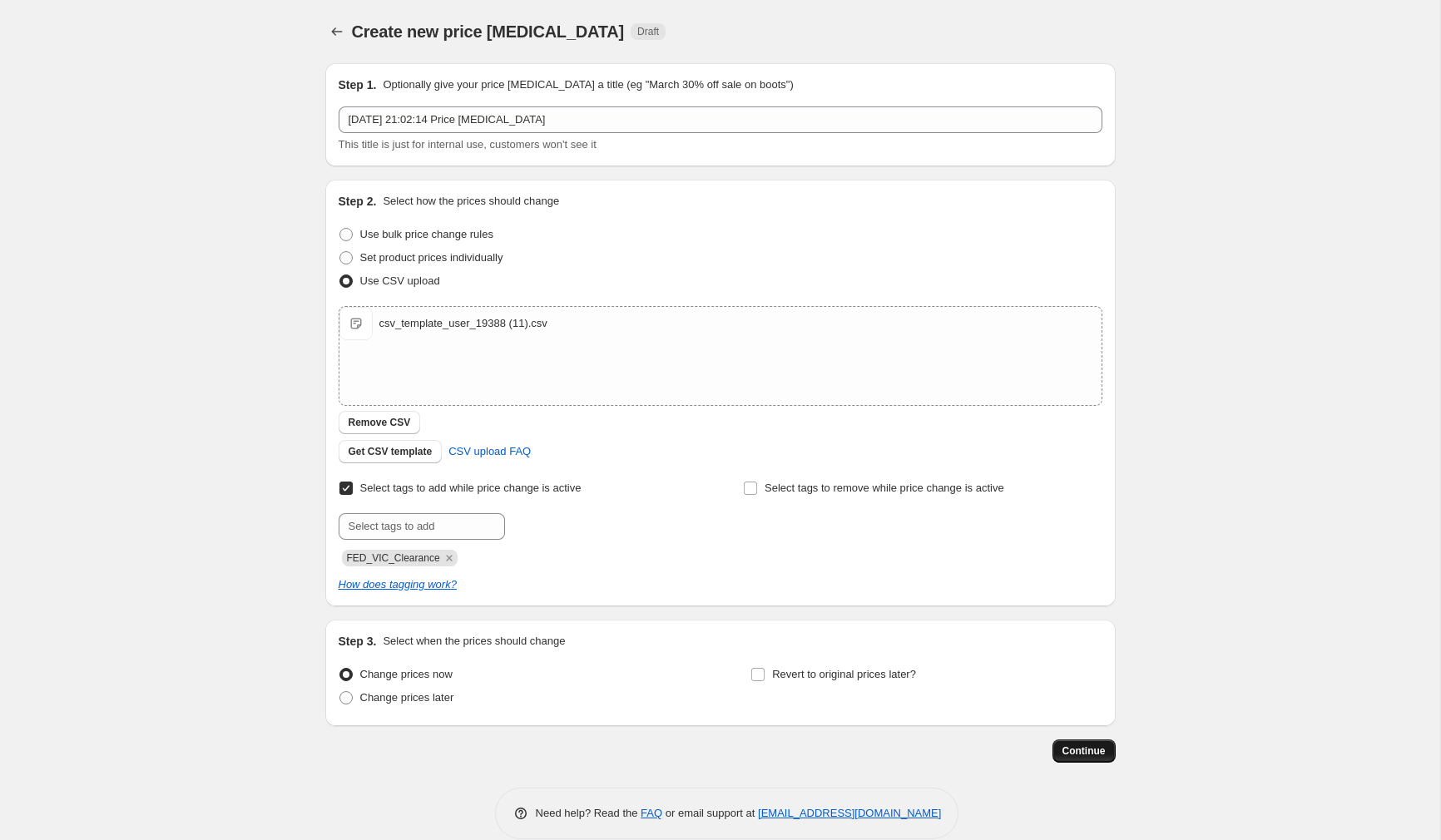
click at [1098, 746] on span "Continue" at bounding box center [1083, 750] width 43 height 13
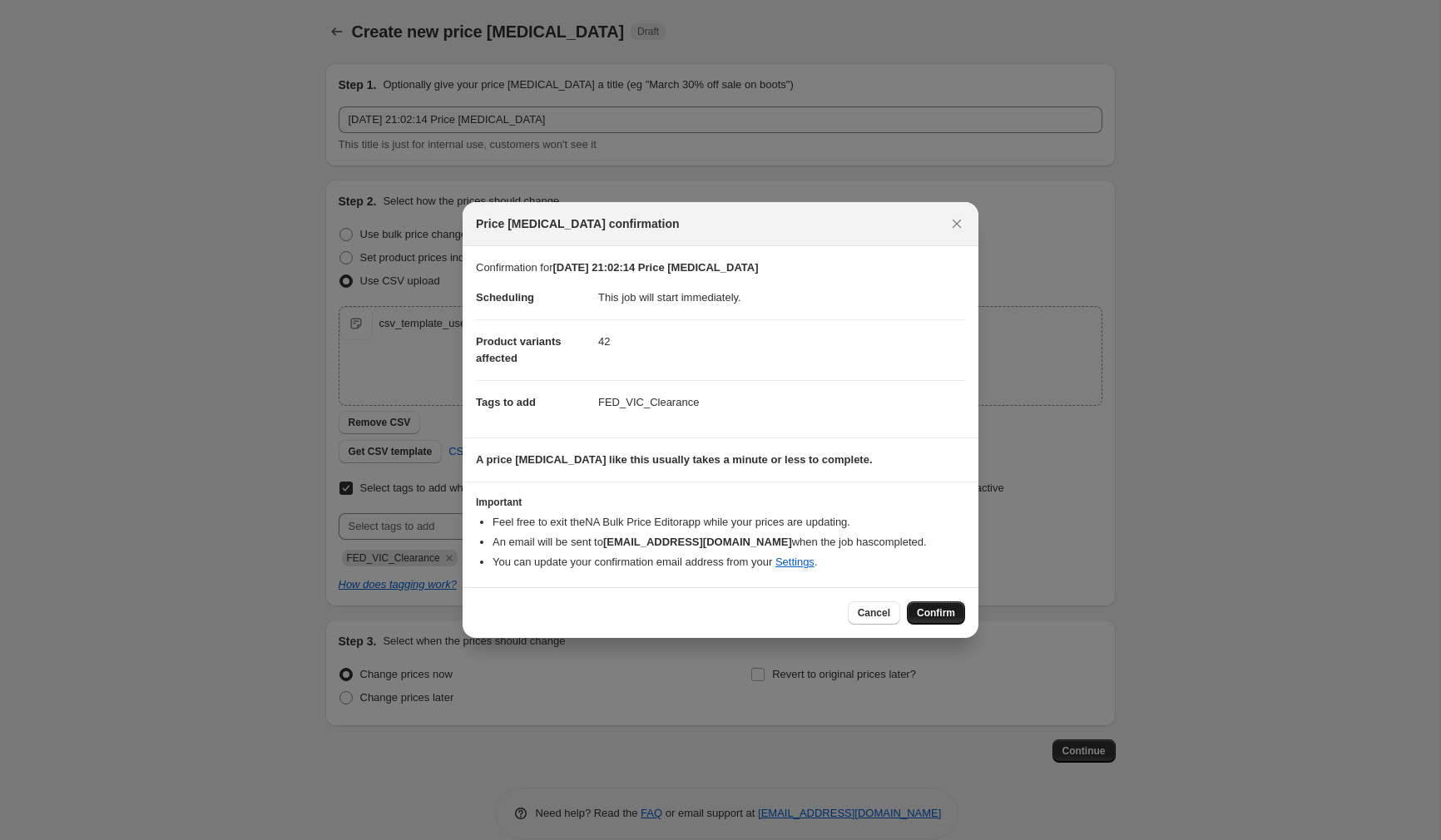
click at [945, 620] on button "Confirm" at bounding box center [936, 612] width 58 height 23
